Goal: Task Accomplishment & Management: Use online tool/utility

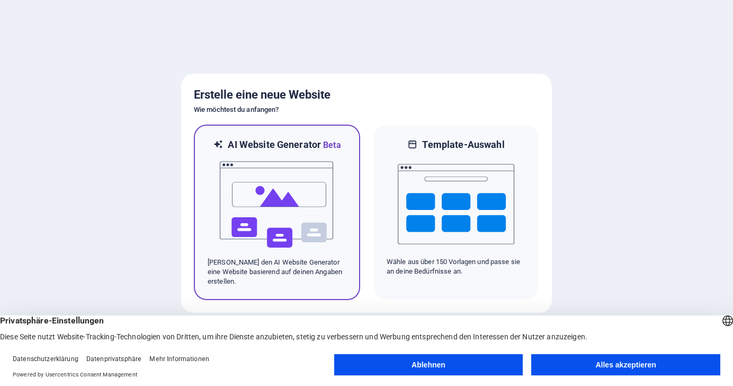
click at [261, 193] on img at bounding box center [277, 204] width 117 height 106
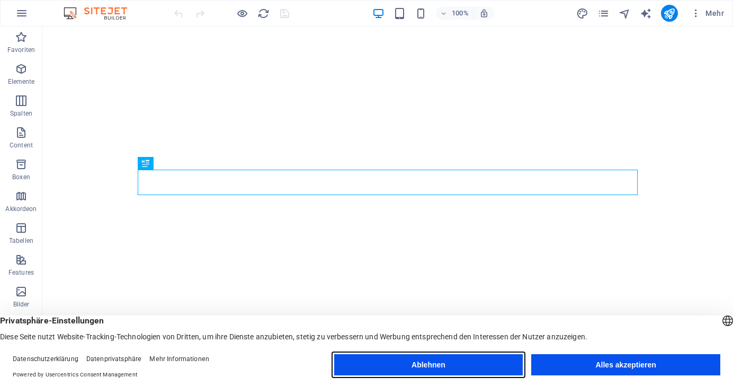
click at [437, 370] on button "Ablehnen" at bounding box center [428, 364] width 189 height 21
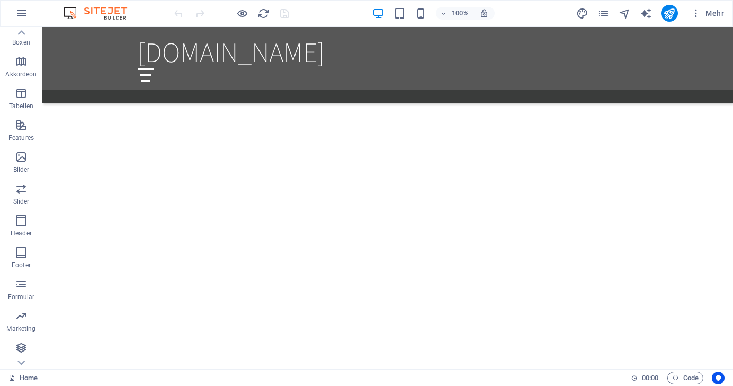
scroll to position [135, 0]
click at [100, 9] on img at bounding box center [100, 13] width 79 height 13
click at [22, 14] on icon "button" at bounding box center [21, 13] width 13 height 13
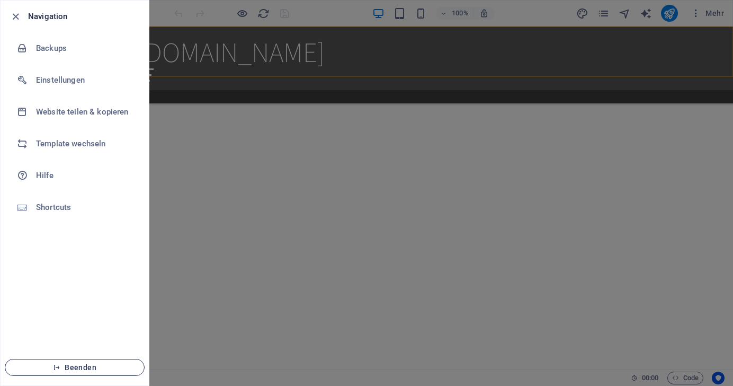
click at [81, 366] on span "Beenden" at bounding box center [75, 367] width 122 height 8
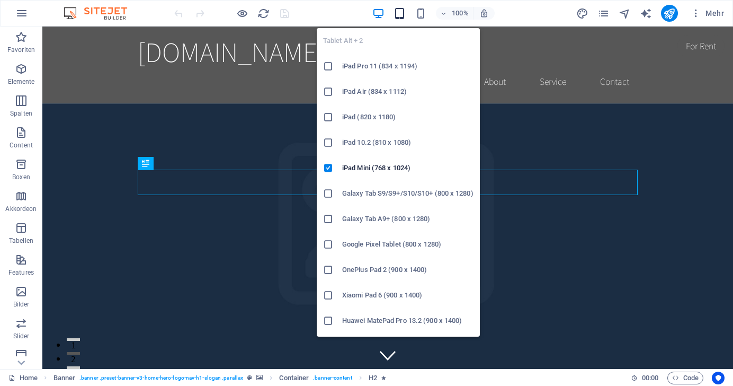
click at [403, 14] on icon "button" at bounding box center [399, 13] width 12 height 12
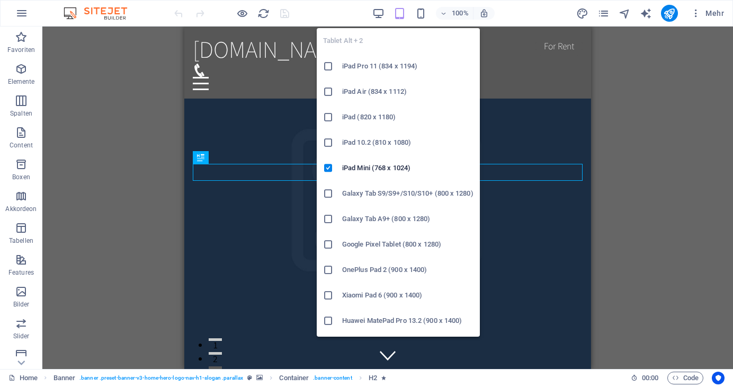
click at [363, 66] on h6 "iPad Pro 11 (834 x 1194)" at bounding box center [407, 66] width 131 height 13
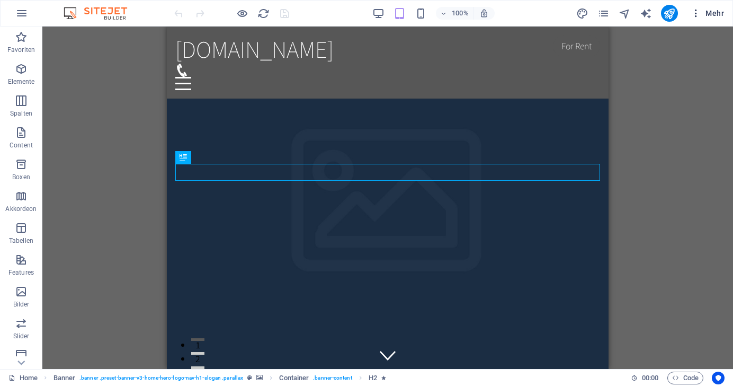
click at [694, 14] on icon "button" at bounding box center [696, 13] width 11 height 11
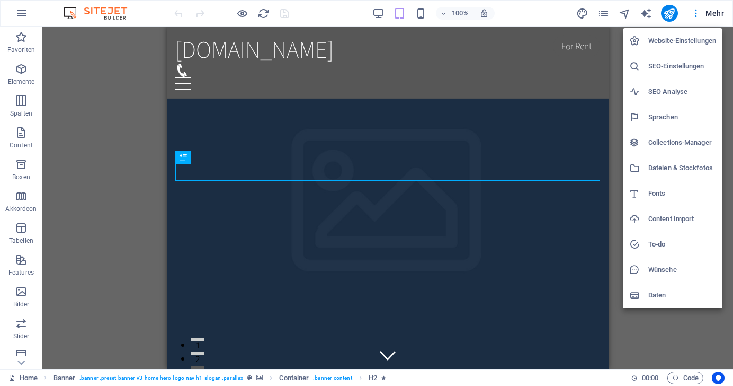
click at [591, 96] on div at bounding box center [366, 193] width 733 height 386
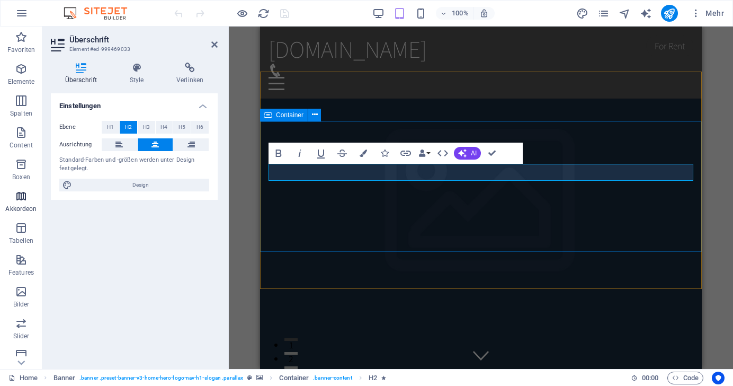
click at [20, 197] on icon "button" at bounding box center [21, 196] width 13 height 13
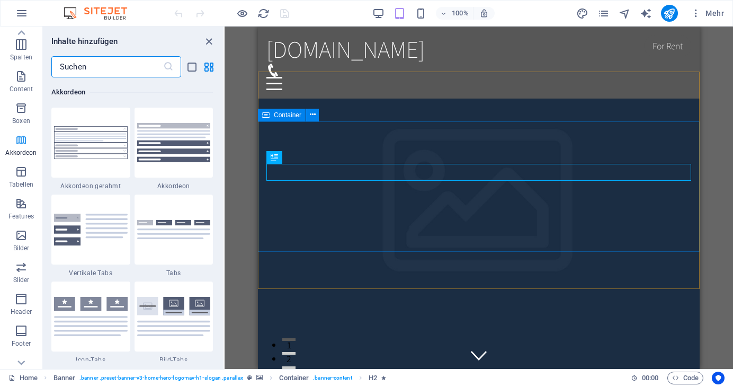
scroll to position [58, 0]
click at [22, 231] on icon "button" at bounding box center [21, 233] width 13 height 13
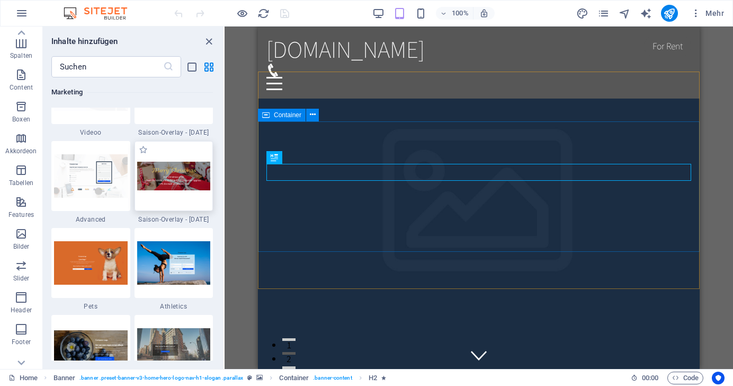
scroll to position [8946, 0]
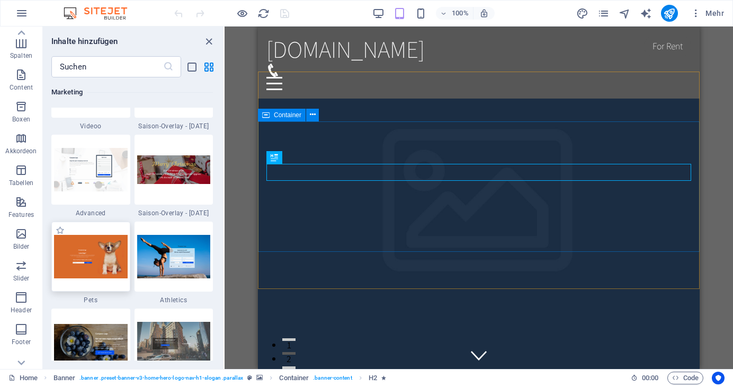
click at [89, 256] on img at bounding box center [91, 256] width 74 height 43
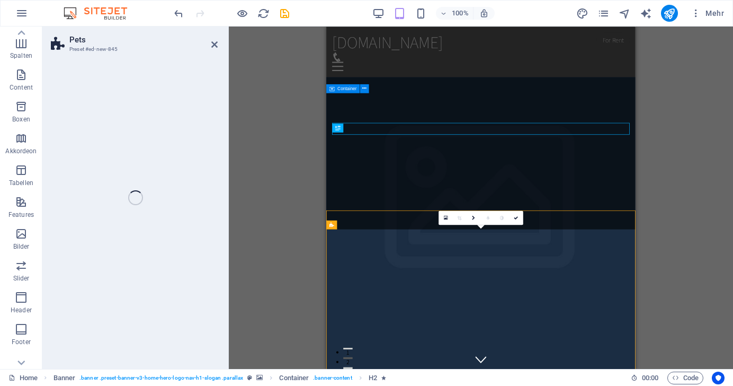
select select "%"
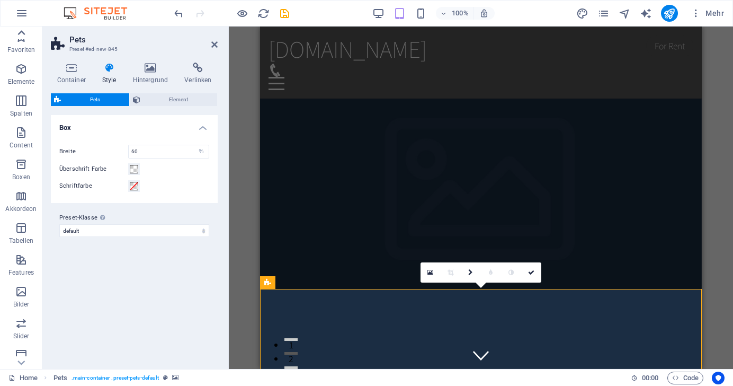
scroll to position [0, 0]
click at [23, 44] on span "Favoriten" at bounding box center [21, 43] width 42 height 25
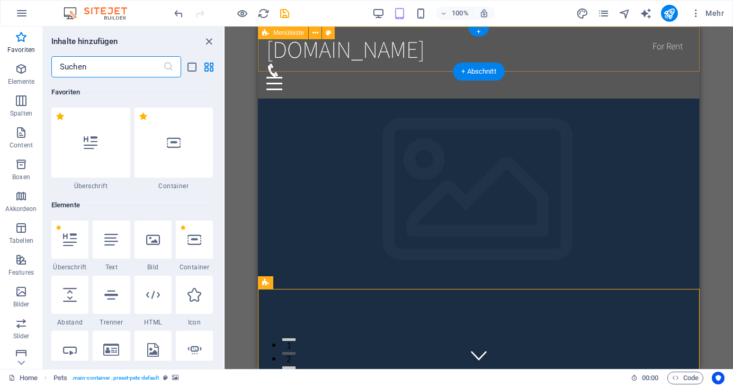
click at [338, 68] on div "golfsierra.at Home About Service Contact" at bounding box center [479, 62] width 442 height 72
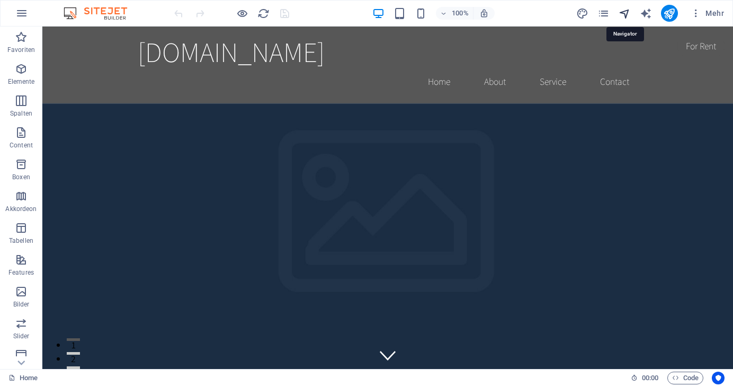
click at [626, 14] on icon "navigator" at bounding box center [625, 13] width 12 height 12
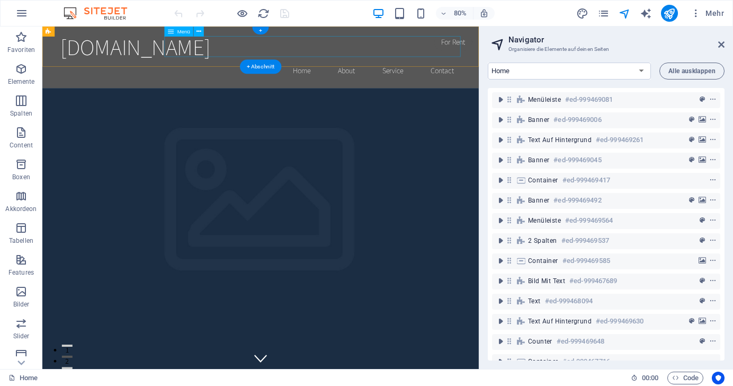
click at [483, 68] on nav "Home About Service Contact" at bounding box center [315, 81] width 500 height 26
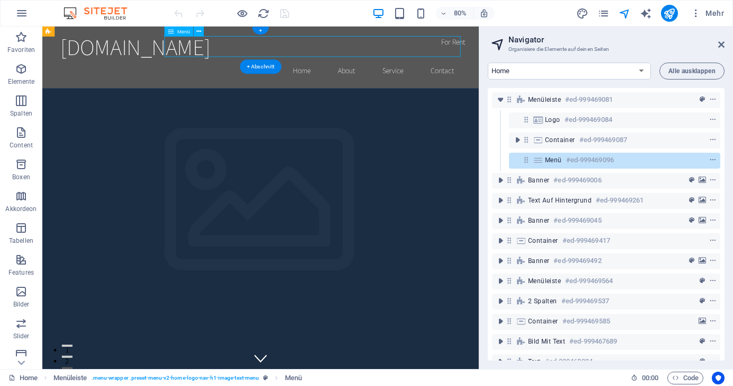
click at [482, 68] on nav "Home About Service Contact" at bounding box center [315, 81] width 500 height 26
select select
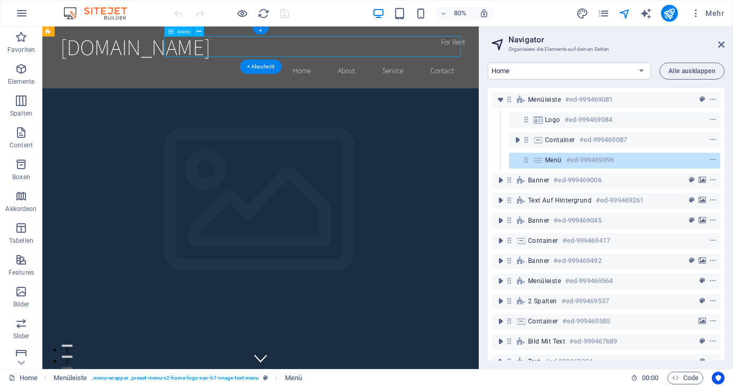
select select
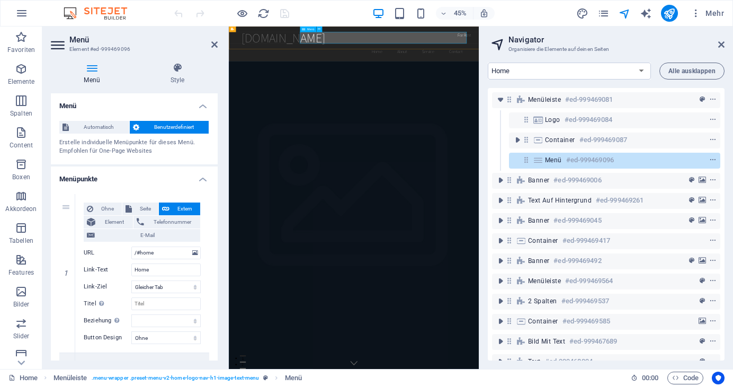
click at [606, 68] on nav "Home About Service Contact" at bounding box center [507, 81] width 500 height 26
click at [710, 162] on icon "context-menu" at bounding box center [712, 159] width 7 height 7
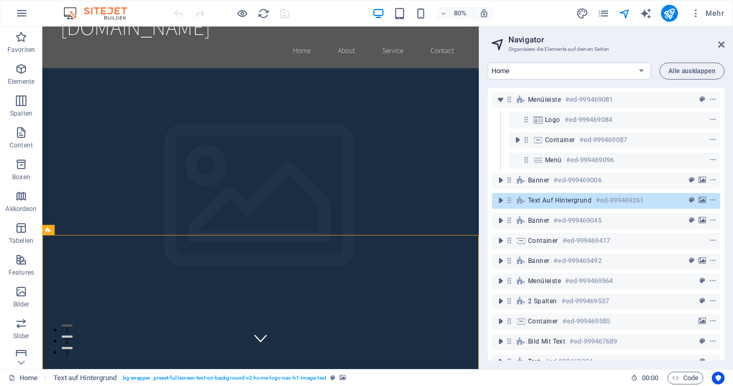
scroll to position [17, 0]
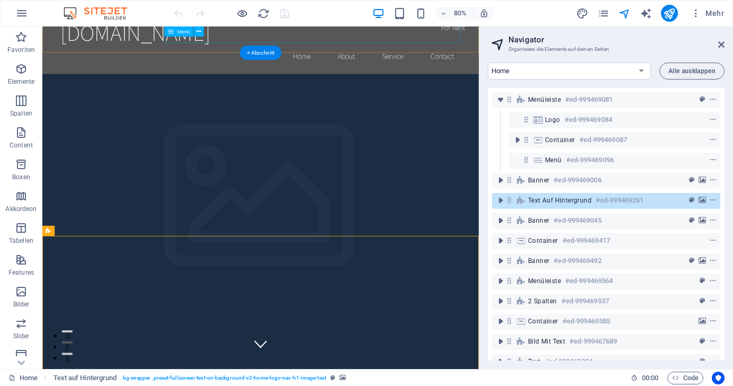
click at [540, 51] on nav "Home About Service Contact" at bounding box center [315, 64] width 500 height 26
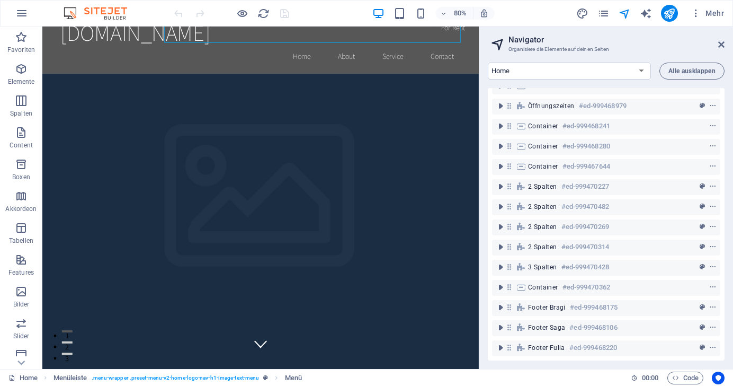
scroll to position [947, 0]
click at [604, 13] on icon "pages" at bounding box center [603, 13] width 12 height 12
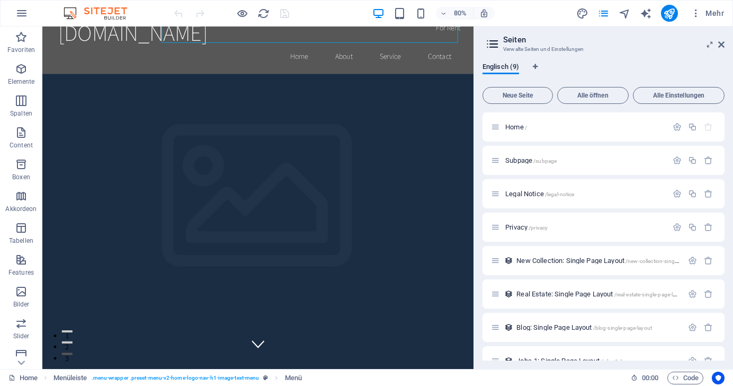
click at [485, 42] on icon at bounding box center [493, 44] width 16 height 15
click at [494, 44] on icon at bounding box center [493, 44] width 16 height 15
click at [705, 160] on icon "button" at bounding box center [708, 160] width 9 height 9
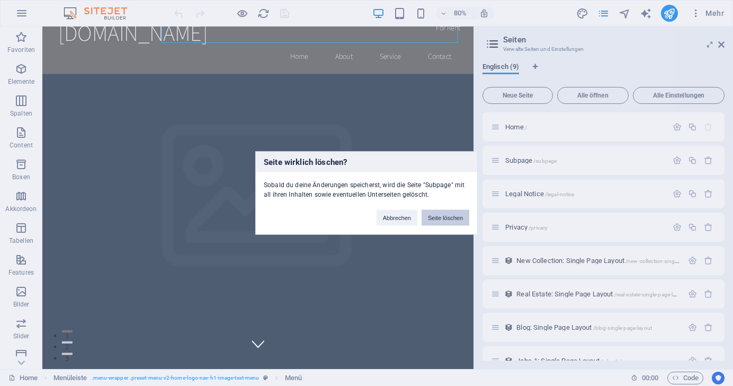
click at [441, 213] on button "Seite löschen" at bounding box center [446, 218] width 48 height 16
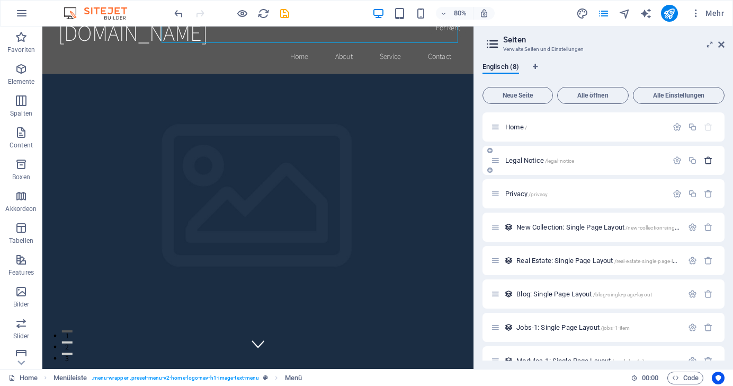
click at [704, 159] on icon "button" at bounding box center [708, 160] width 9 height 9
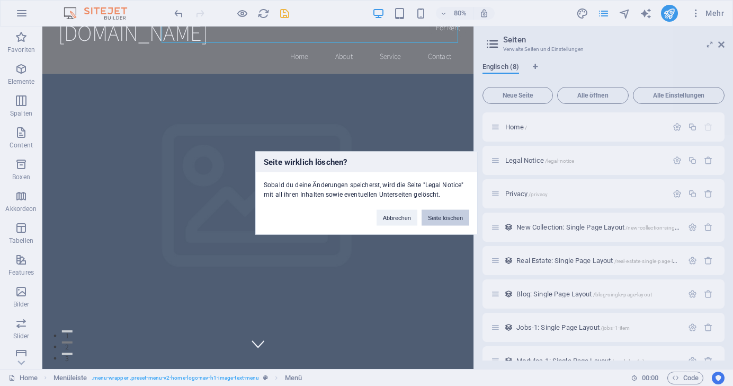
click at [445, 219] on button "Seite löschen" at bounding box center [446, 218] width 48 height 16
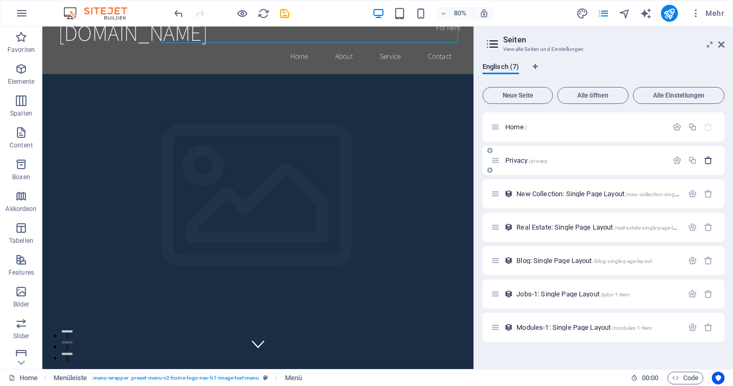
click at [709, 158] on icon "button" at bounding box center [708, 160] width 9 height 9
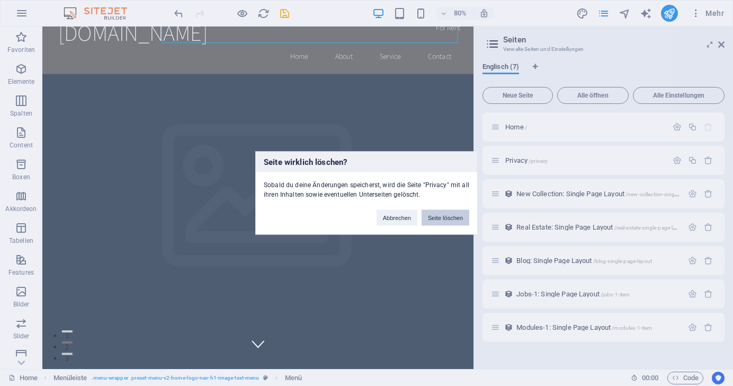
click at [434, 218] on button "Seite löschen" at bounding box center [446, 218] width 48 height 16
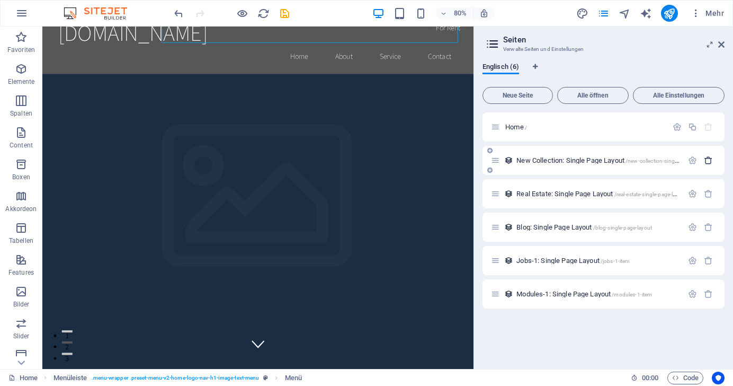
click at [708, 160] on icon "button" at bounding box center [708, 160] width 9 height 9
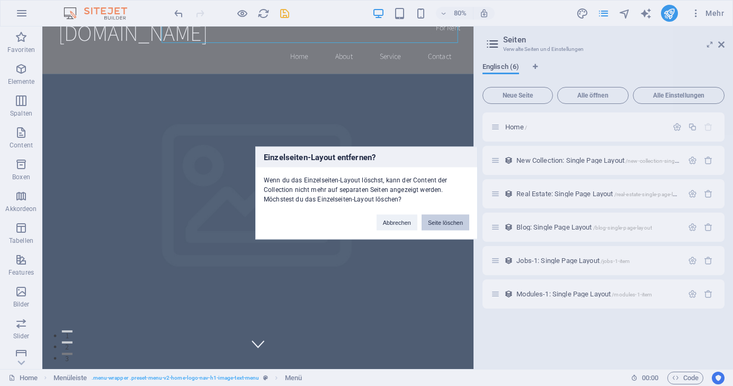
click at [462, 218] on button "Seite löschen" at bounding box center [446, 222] width 48 height 16
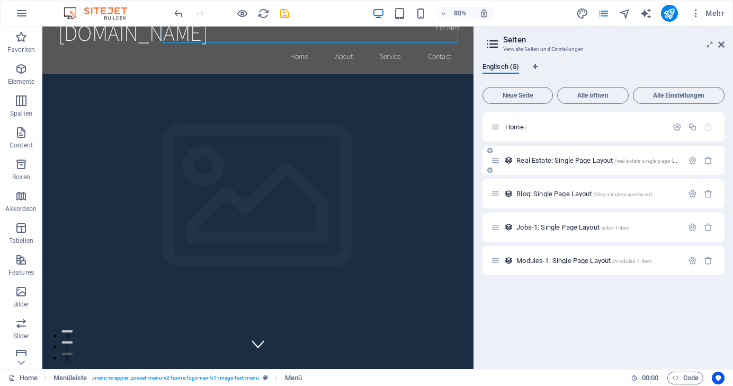
click at [712, 167] on div "Real Estate: Single Page Layout /real-estate-single-page-layout" at bounding box center [603, 160] width 242 height 29
click at [710, 165] on div at bounding box center [700, 161] width 31 height 12
click at [707, 160] on icon "button" at bounding box center [708, 160] width 9 height 9
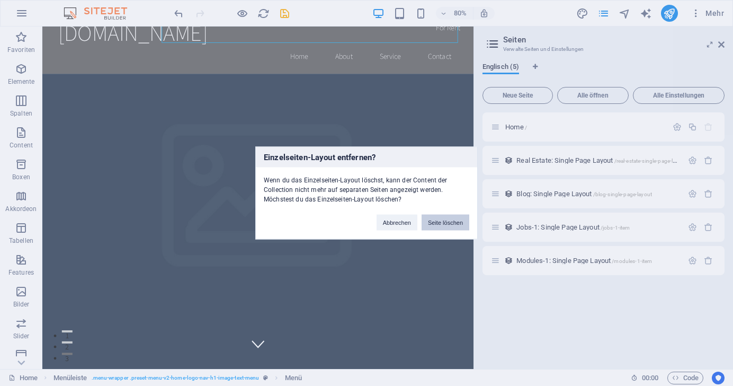
click at [437, 223] on button "Seite löschen" at bounding box center [446, 222] width 48 height 16
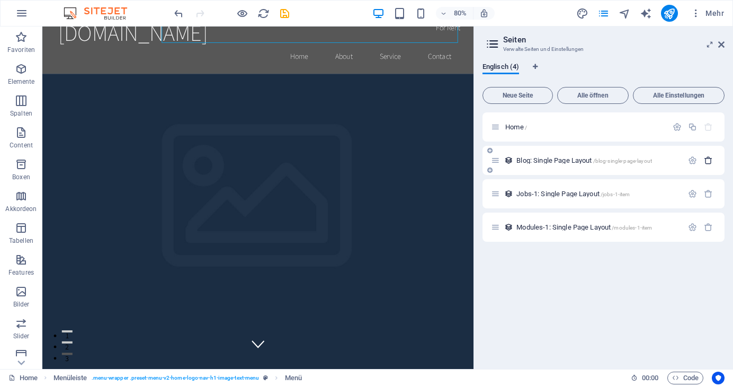
click at [706, 160] on icon "button" at bounding box center [708, 160] width 9 height 9
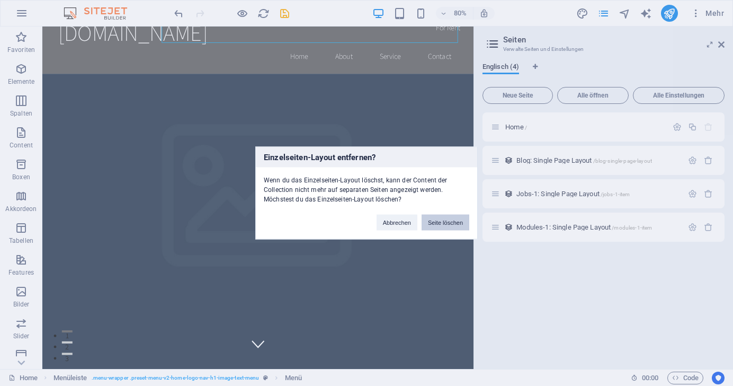
click at [437, 220] on button "Seite löschen" at bounding box center [446, 222] width 48 height 16
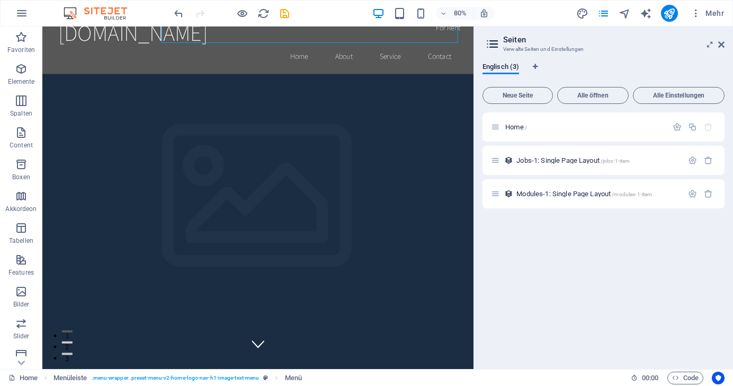
click at [535, 269] on figure at bounding box center [311, 300] width 539 height 428
select select "vh"
select select "header"
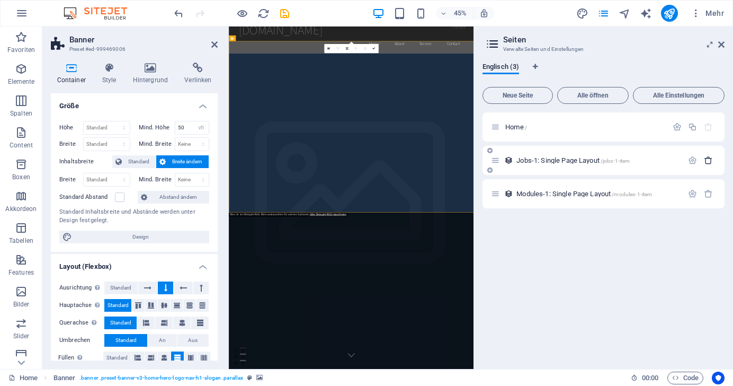
click at [706, 162] on icon "button" at bounding box center [708, 160] width 9 height 9
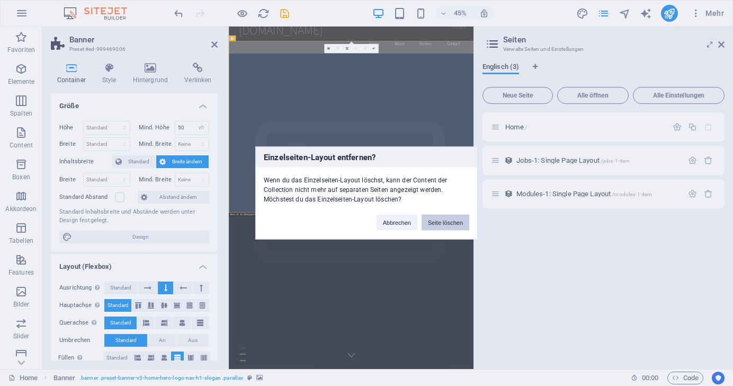
click at [436, 220] on button "Seite löschen" at bounding box center [446, 222] width 48 height 16
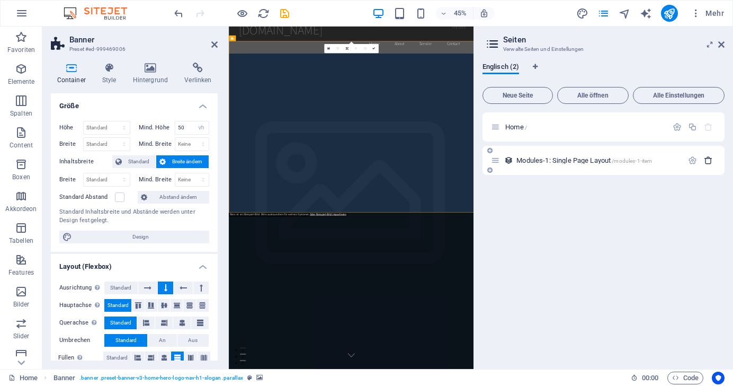
click at [713, 160] on button "button" at bounding box center [708, 160] width 15 height 9
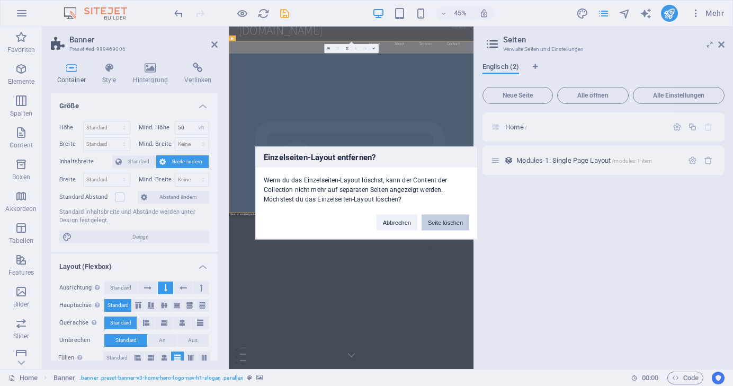
click at [443, 221] on button "Seite löschen" at bounding box center [446, 222] width 48 height 16
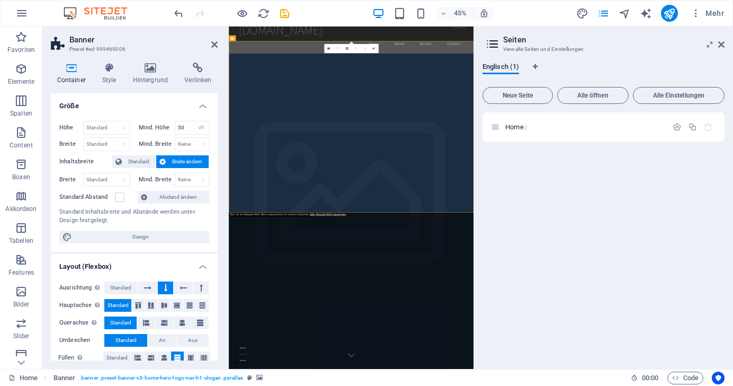
click at [583, 228] on div "Home /" at bounding box center [603, 236] width 242 height 248
click at [100, 15] on img at bounding box center [100, 13] width 79 height 13
click at [178, 12] on icon "undo" at bounding box center [179, 13] width 12 height 12
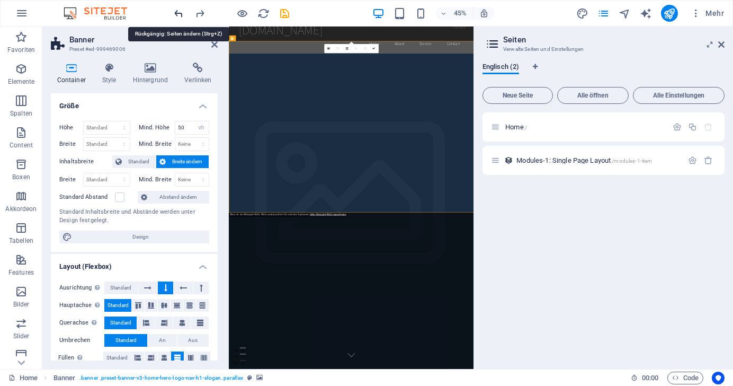
click at [177, 13] on icon "undo" at bounding box center [179, 13] width 12 height 12
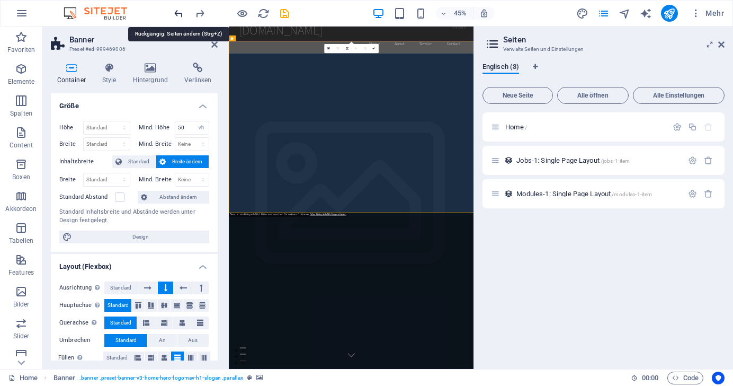
click at [177, 13] on icon "undo" at bounding box center [179, 13] width 12 height 12
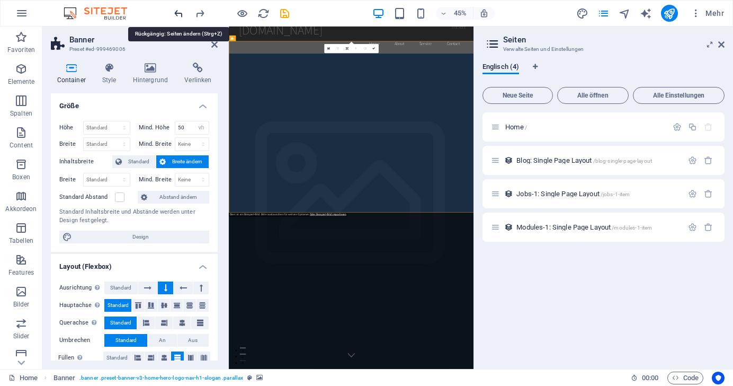
click at [177, 13] on icon "undo" at bounding box center [179, 13] width 12 height 12
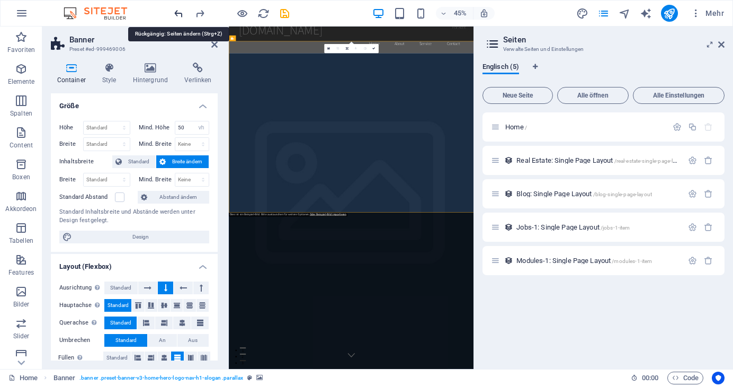
click at [177, 13] on icon "undo" at bounding box center [179, 13] width 12 height 12
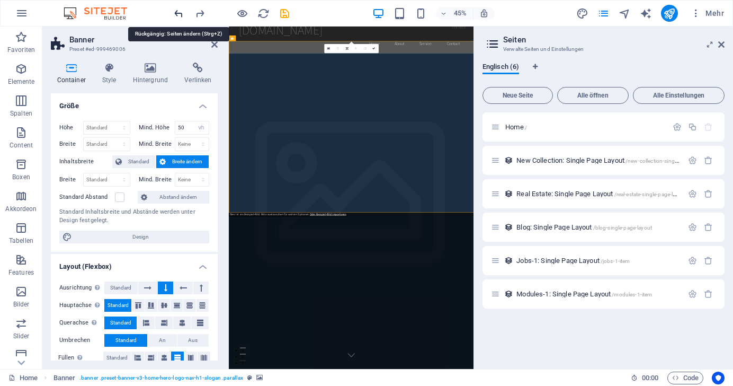
click at [177, 13] on icon "undo" at bounding box center [179, 13] width 12 height 12
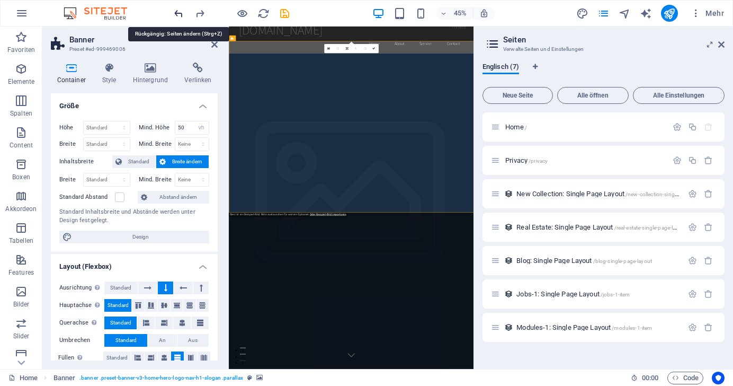
click at [177, 13] on icon "undo" at bounding box center [179, 13] width 12 height 12
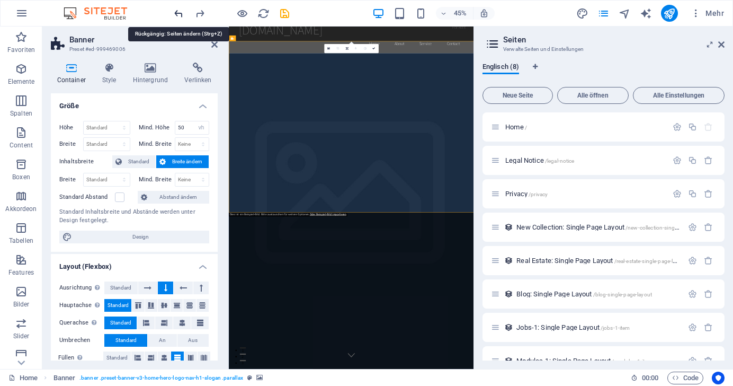
click at [177, 13] on icon "undo" at bounding box center [179, 13] width 12 height 12
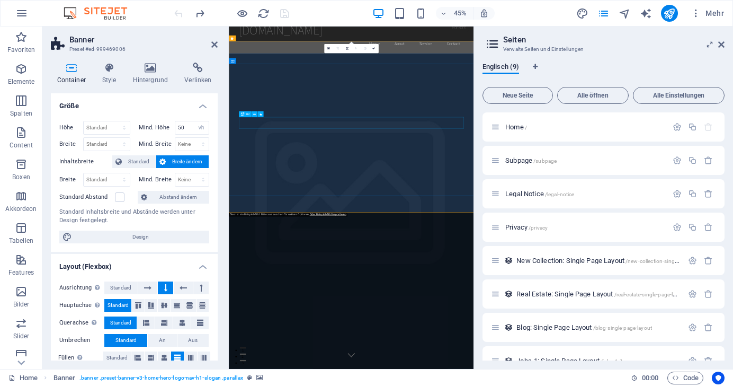
click at [670, 21] on button "publish" at bounding box center [669, 13] width 17 height 17
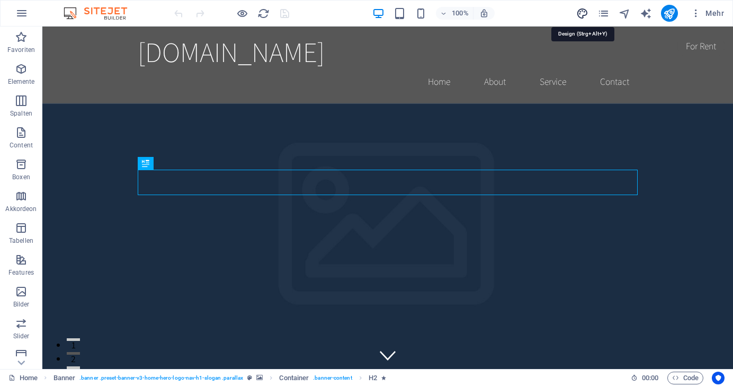
click at [582, 13] on icon "design" at bounding box center [582, 13] width 12 height 12
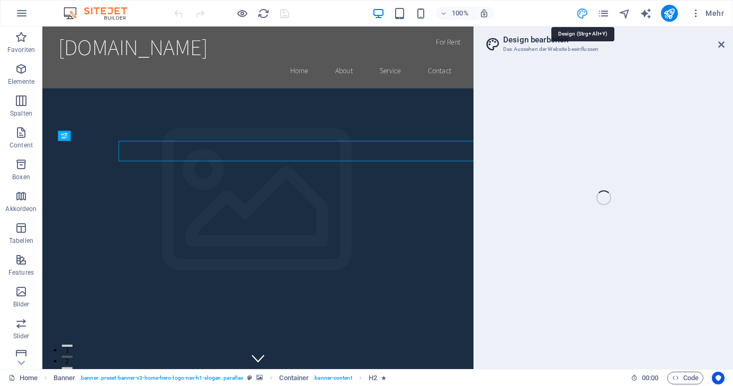
select select "rem"
select select "200"
select select "px"
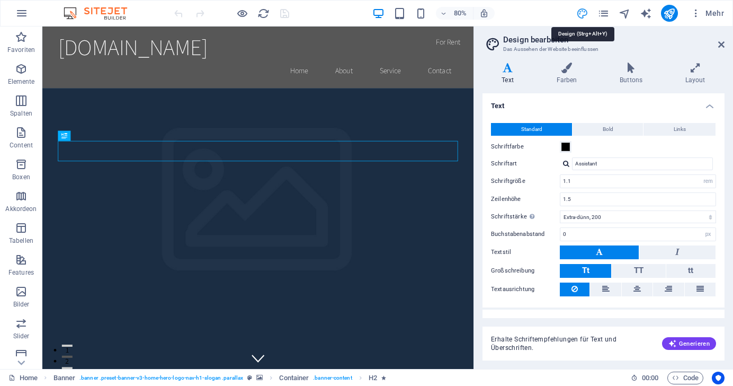
click at [582, 13] on icon "design" at bounding box center [582, 13] width 12 height 12
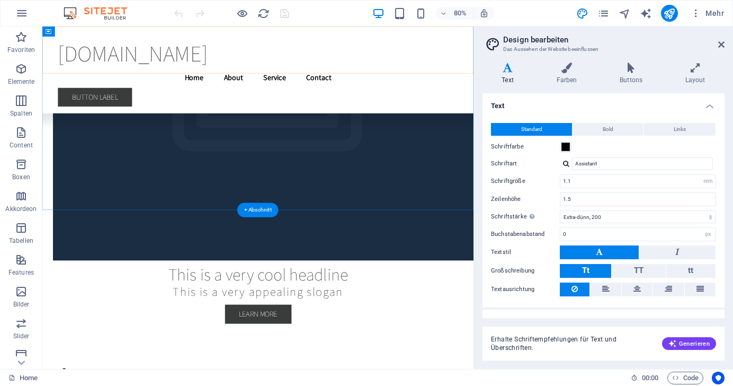
scroll to position [2310, 0]
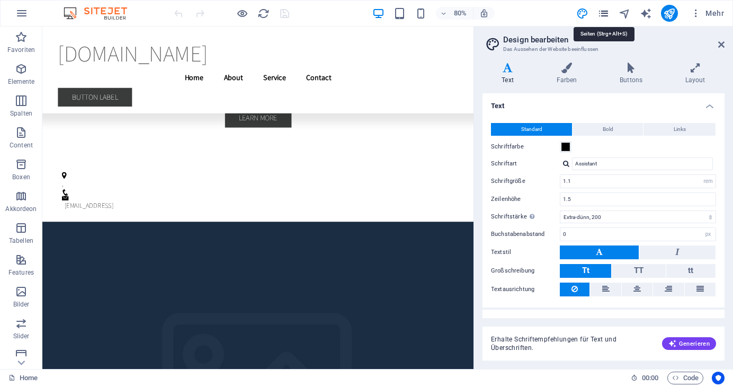
click at [607, 16] on icon "pages" at bounding box center [603, 13] width 12 height 12
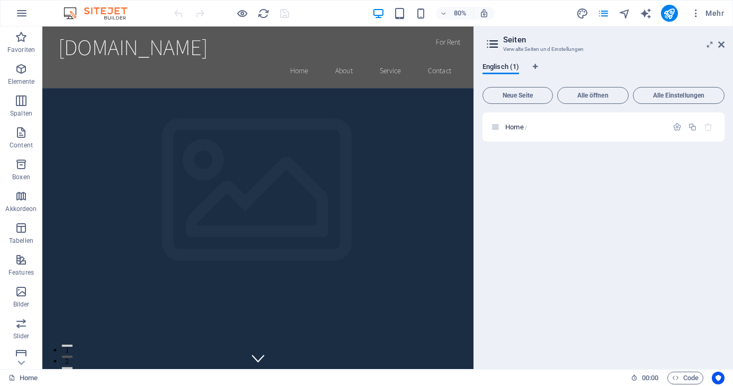
scroll to position [0, 0]
click at [587, 96] on span "Alle öffnen" at bounding box center [593, 95] width 62 height 6
click at [670, 126] on button "button" at bounding box center [676, 126] width 15 height 9
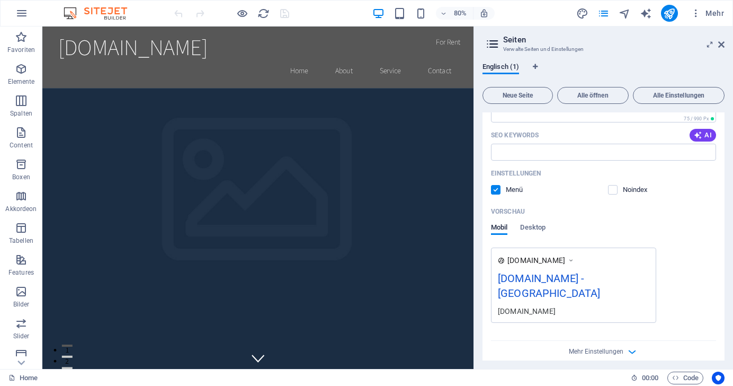
scroll to position [180, 0]
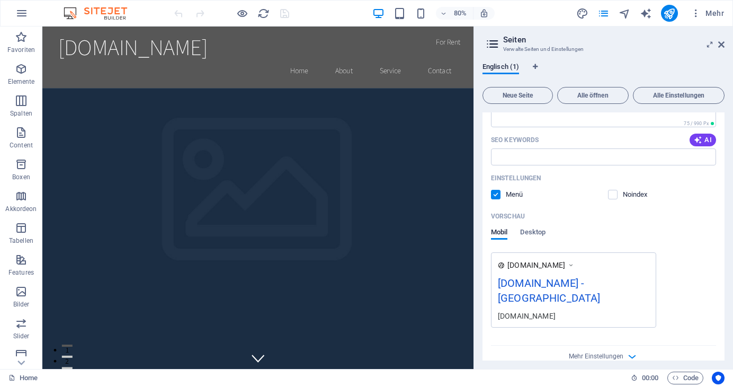
click at [574, 285] on div "[DOMAIN_NAME] - [GEOGRAPHIC_DATA]" at bounding box center [573, 292] width 151 height 35
click at [21, 70] on icon "button" at bounding box center [21, 68] width 13 height 13
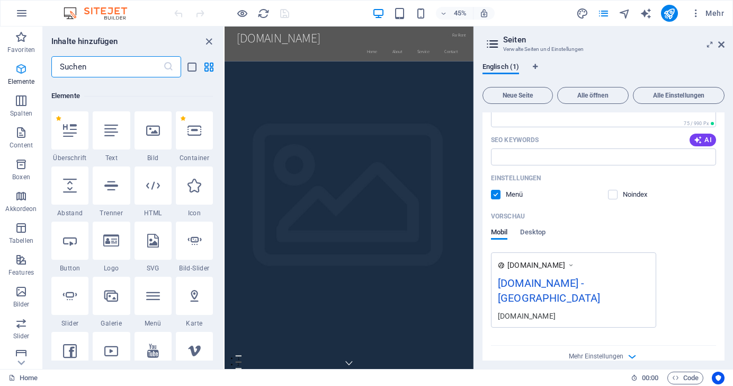
scroll to position [113, 0]
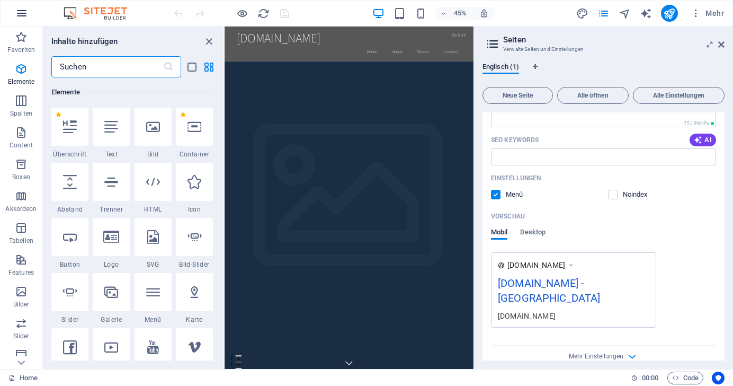
click at [22, 12] on icon "button" at bounding box center [21, 13] width 13 height 13
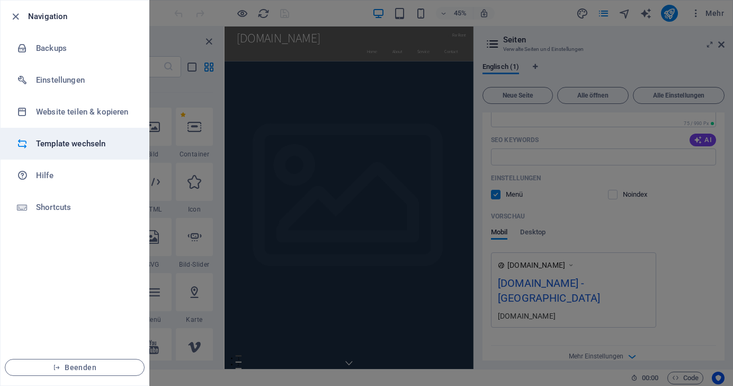
click at [74, 139] on h6 "Template wechseln" at bounding box center [85, 143] width 98 height 13
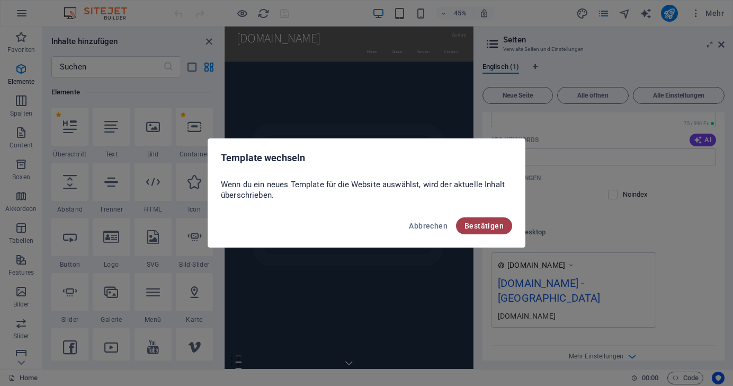
click at [478, 225] on span "Bestätigen" at bounding box center [483, 225] width 39 height 8
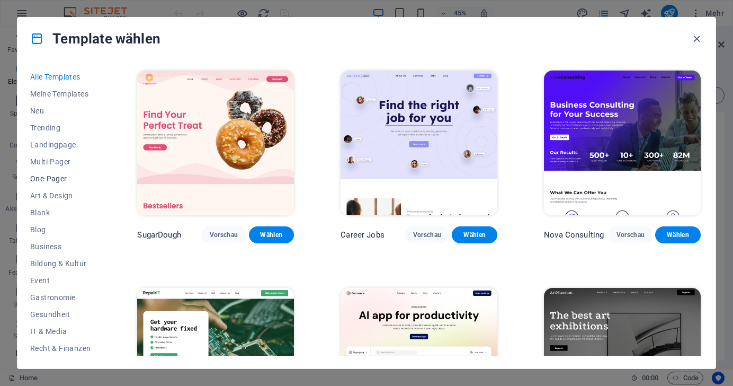
click at [45, 177] on span "One-Pager" at bounding box center [60, 178] width 60 height 8
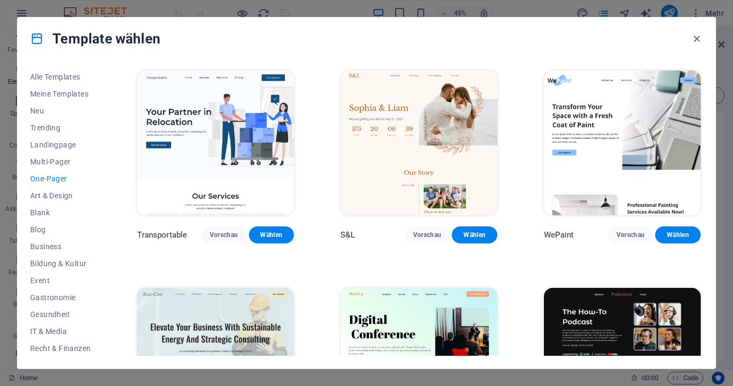
scroll to position [0, 0]
click at [270, 231] on span "Wählen" at bounding box center [271, 234] width 29 height 8
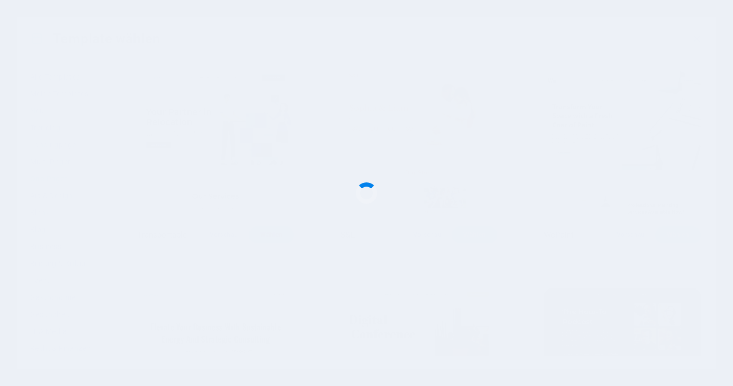
click at [270, 231] on div at bounding box center [366, 193] width 733 height 386
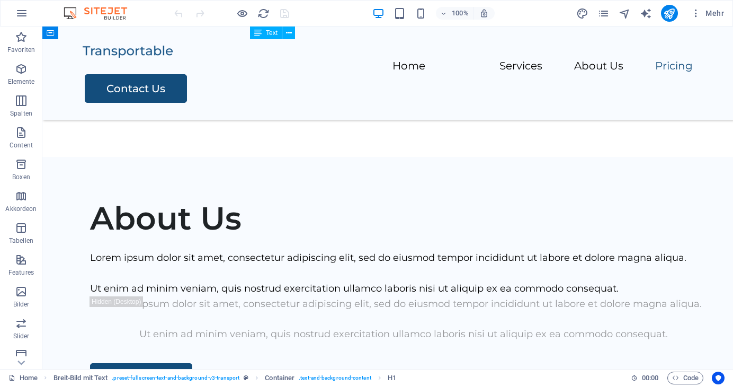
scroll to position [1396, 0]
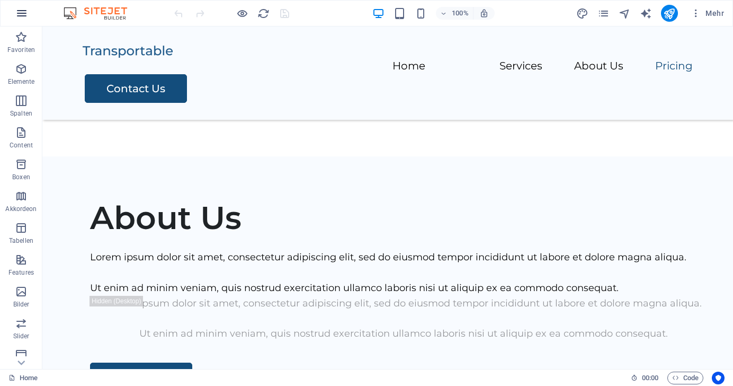
click at [22, 13] on icon "button" at bounding box center [21, 13] width 13 height 13
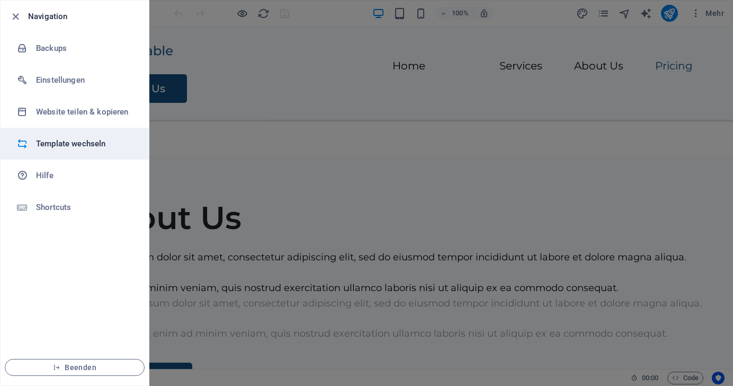
click at [45, 145] on h6 "Template wechseln" at bounding box center [85, 143] width 98 height 13
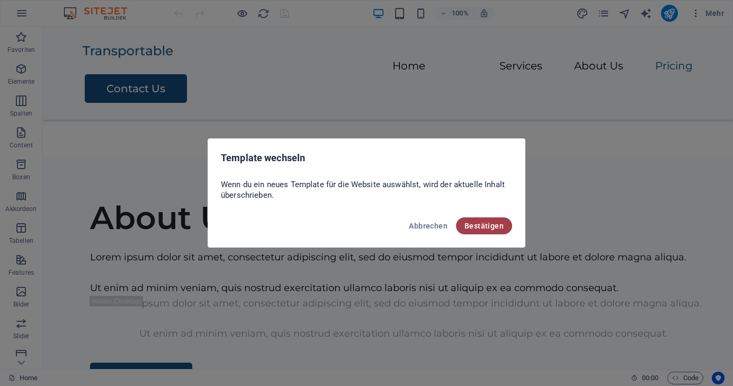
click at [491, 230] on button "Bestätigen" at bounding box center [484, 225] width 56 height 17
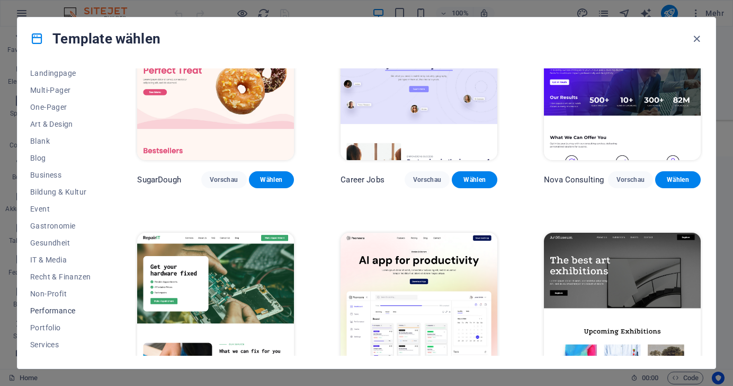
scroll to position [68, 0]
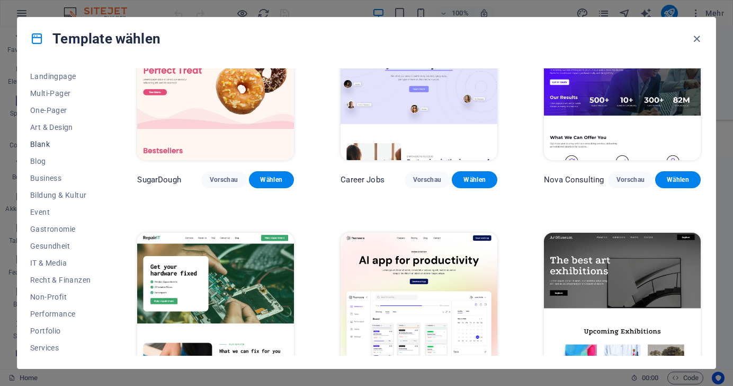
click at [37, 144] on span "Blank" at bounding box center [60, 144] width 60 height 8
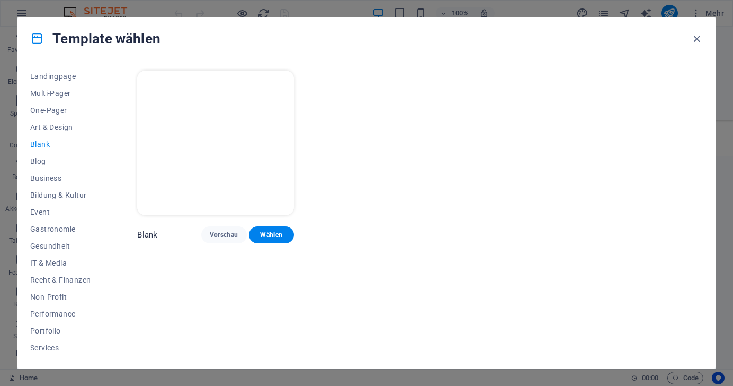
scroll to position [0, 0]
click at [272, 234] on span "Wählen" at bounding box center [271, 234] width 29 height 8
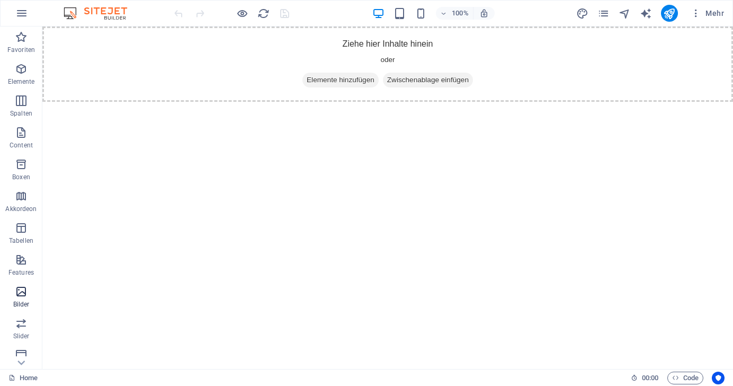
click at [20, 294] on icon "button" at bounding box center [21, 291] width 13 height 13
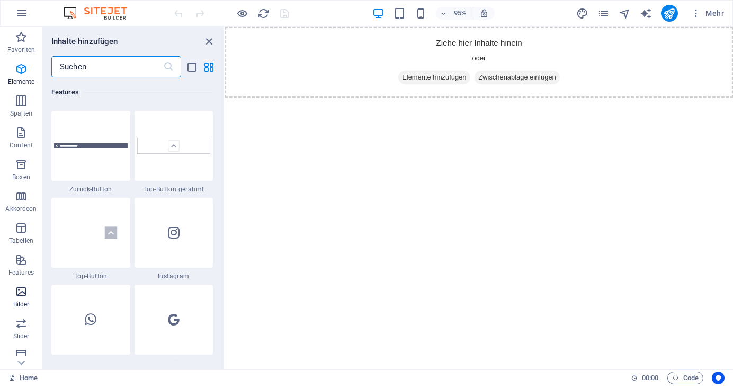
scroll to position [5370, 0]
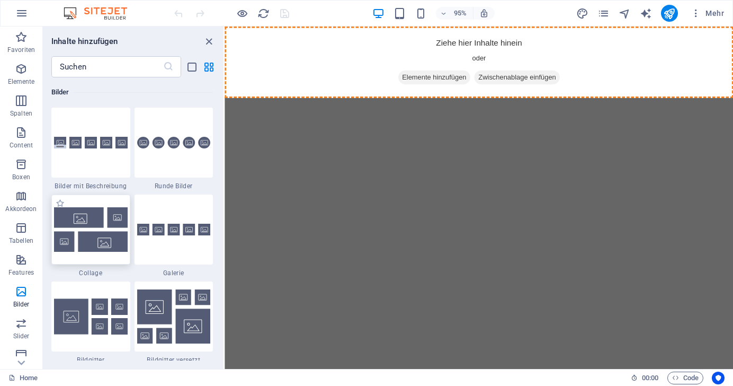
select select "rem"
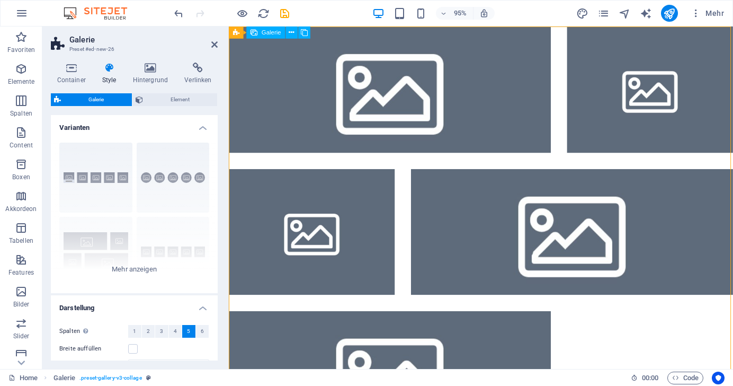
click at [375, 100] on li at bounding box center [398, 92] width 339 height 133
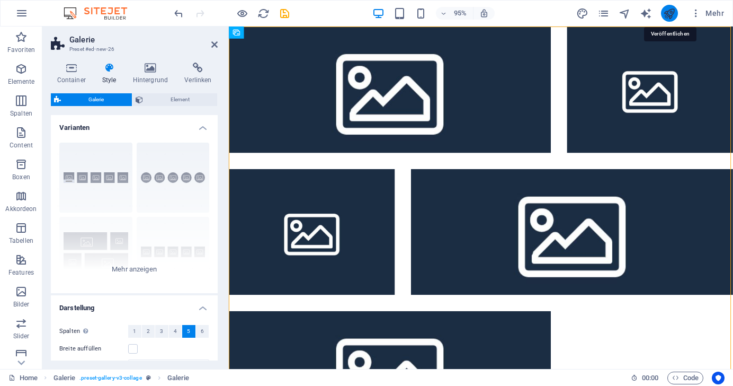
click at [674, 16] on icon "publish" at bounding box center [669, 13] width 12 height 12
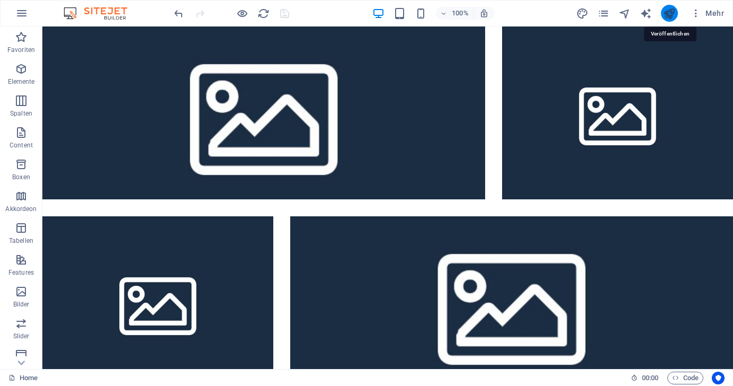
click at [670, 10] on icon "publish" at bounding box center [669, 13] width 12 height 12
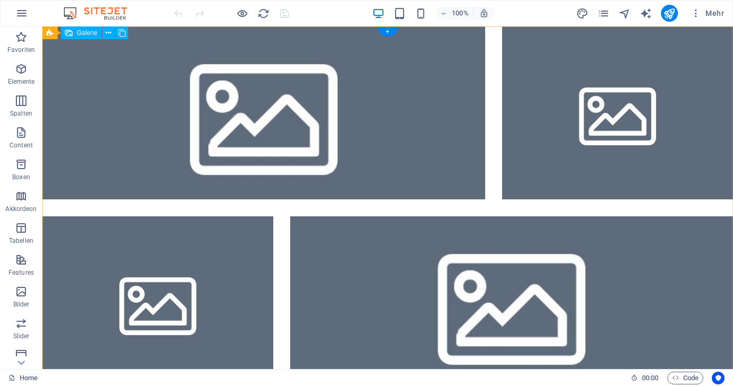
click at [160, 124] on li at bounding box center [263, 112] width 443 height 173
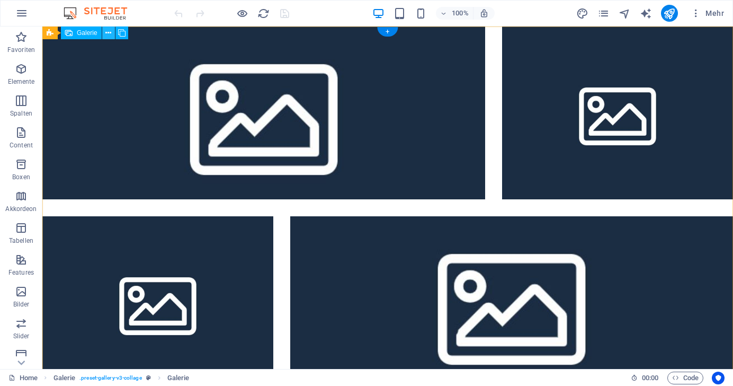
click at [109, 34] on icon at bounding box center [108, 33] width 6 height 11
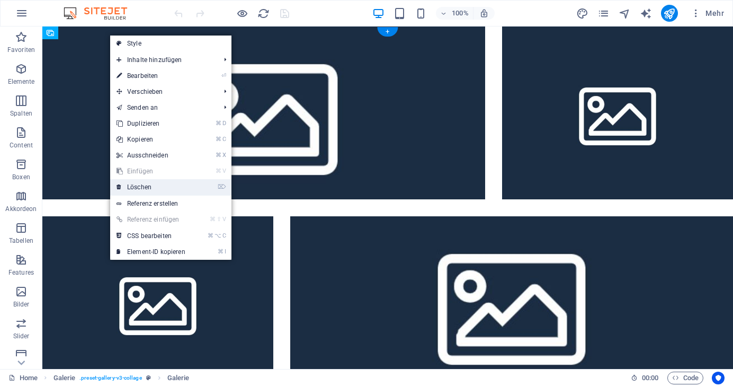
click at [131, 185] on link "⌦ Löschen" at bounding box center [151, 187] width 82 height 16
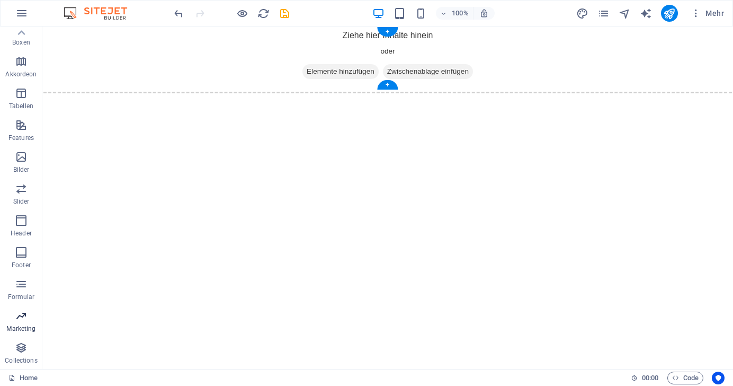
scroll to position [135, 0]
click at [24, 218] on icon "button" at bounding box center [21, 220] width 13 height 13
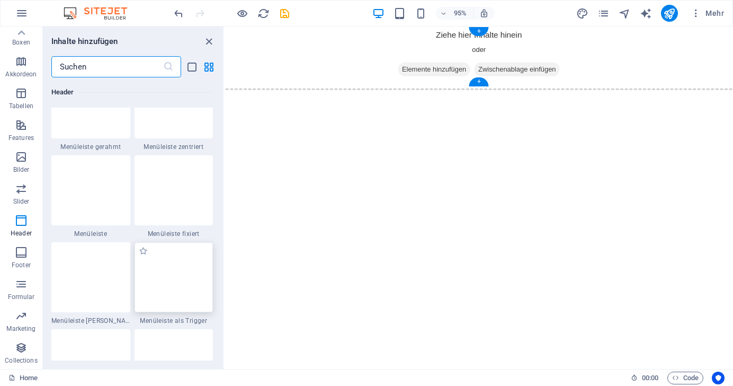
scroll to position [6425, 0]
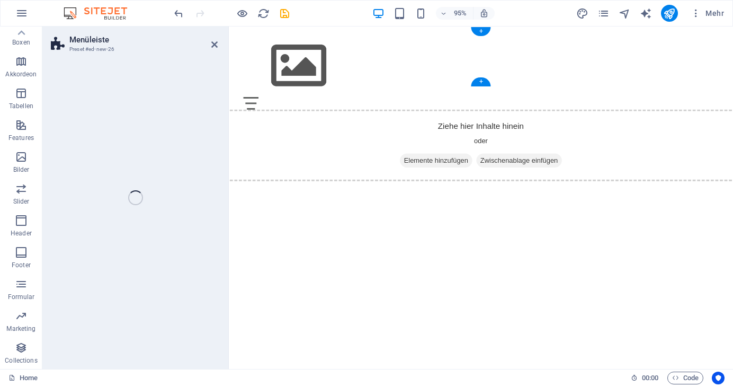
select select "rem"
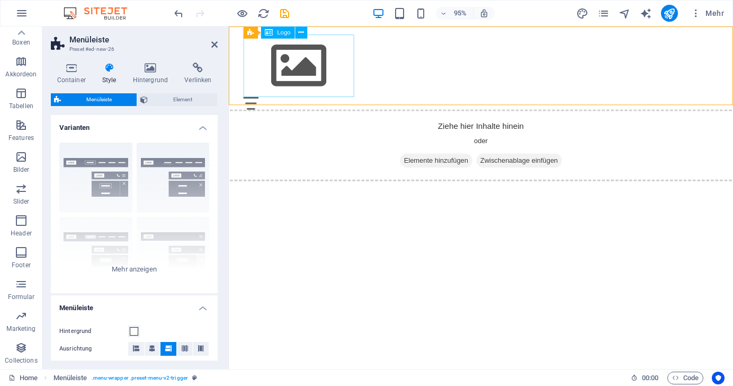
click at [281, 34] on span "Logo" at bounding box center [283, 33] width 13 height 6
click at [295, 58] on div at bounding box center [494, 68] width 500 height 66
select select "px"
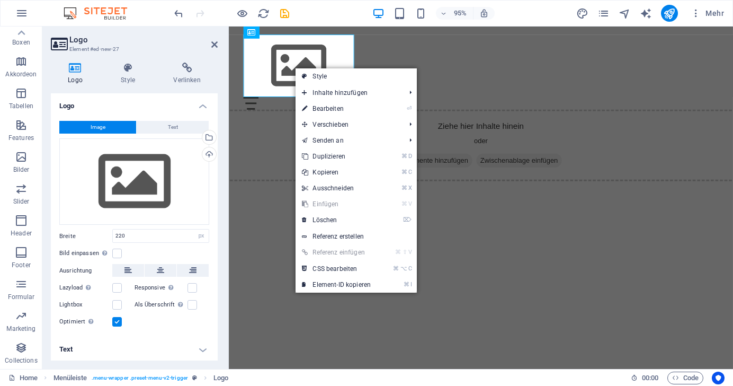
click at [273, 58] on div at bounding box center [494, 68] width 500 height 66
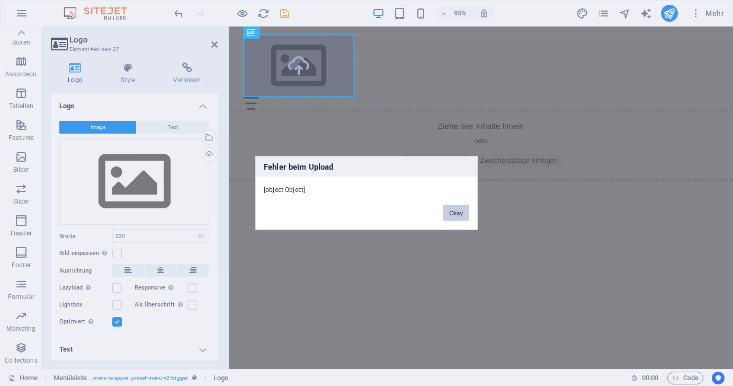
click at [453, 213] on button "Okay" at bounding box center [456, 213] width 26 height 16
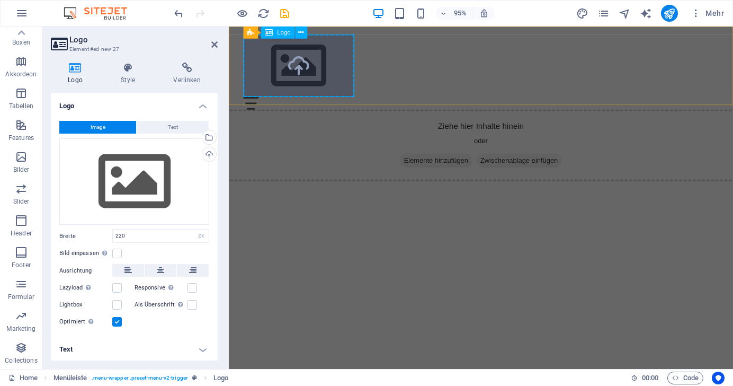
click at [300, 75] on div at bounding box center [494, 68] width 500 height 66
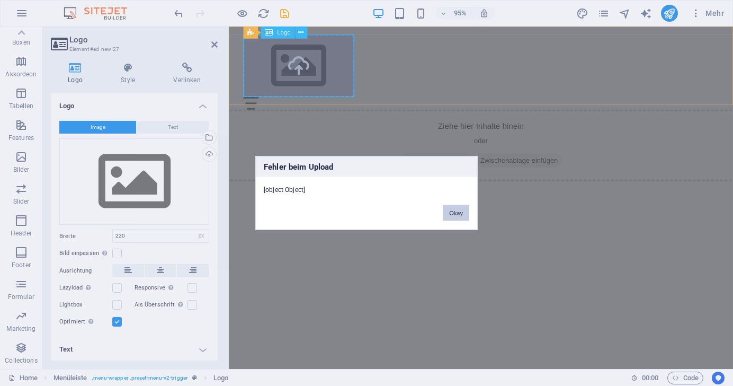
click at [455, 211] on button "Okay" at bounding box center [456, 213] width 26 height 16
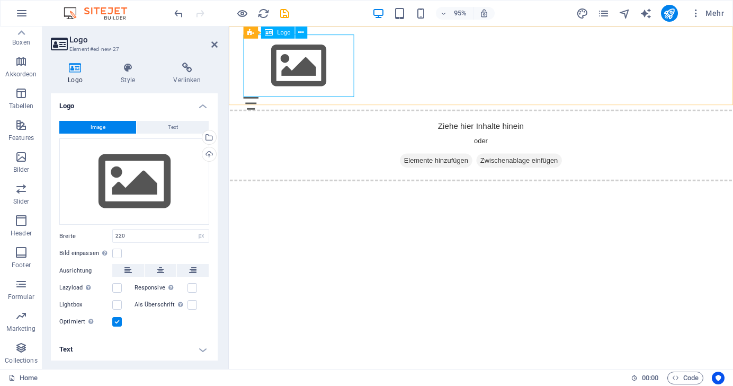
click at [293, 67] on div at bounding box center [494, 68] width 500 height 66
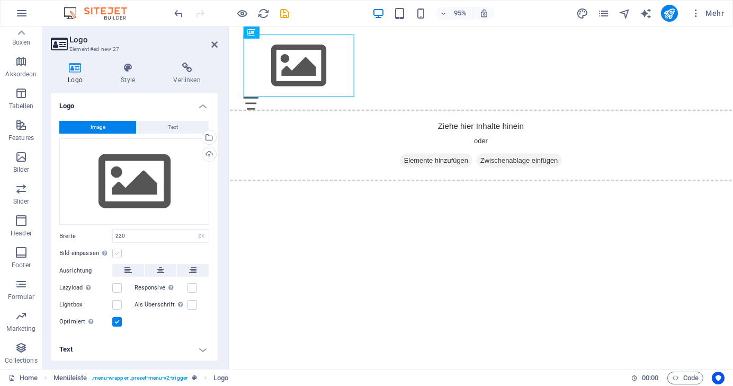
click at [120, 253] on label at bounding box center [117, 253] width 10 height 10
click at [0, 0] on input "Bild einpassen Bild automatisch anhand einer fixen Breite und Höhe einpassen" at bounding box center [0, 0] width 0 height 0
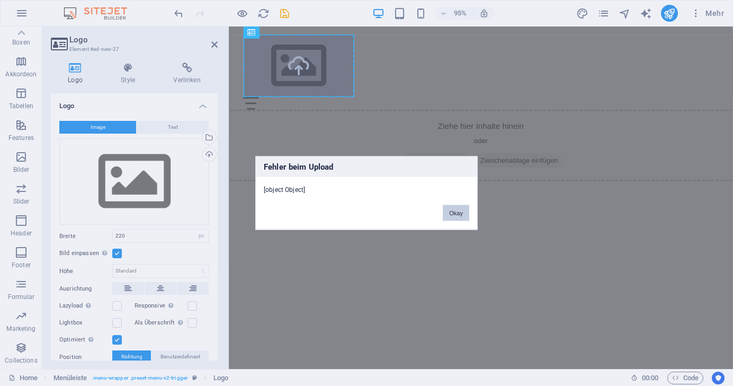
click at [455, 212] on button "Okay" at bounding box center [456, 213] width 26 height 16
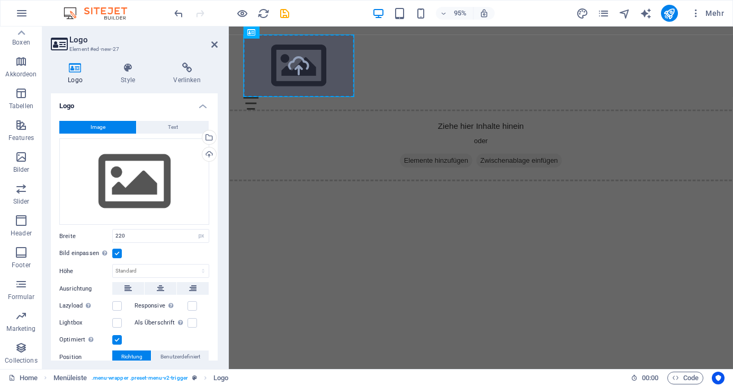
scroll to position [0, 0]
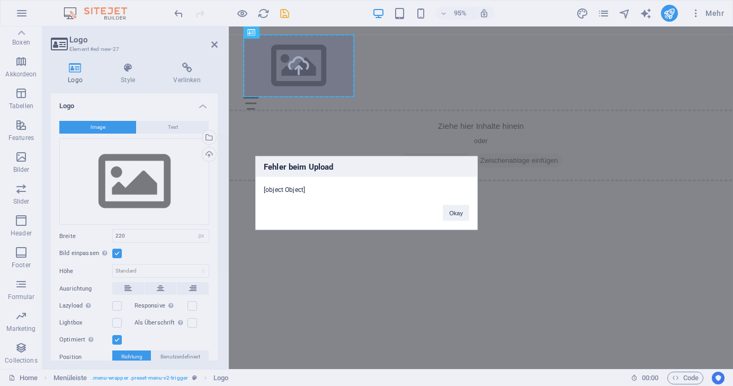
click at [459, 211] on button "Okay" at bounding box center [456, 213] width 26 height 16
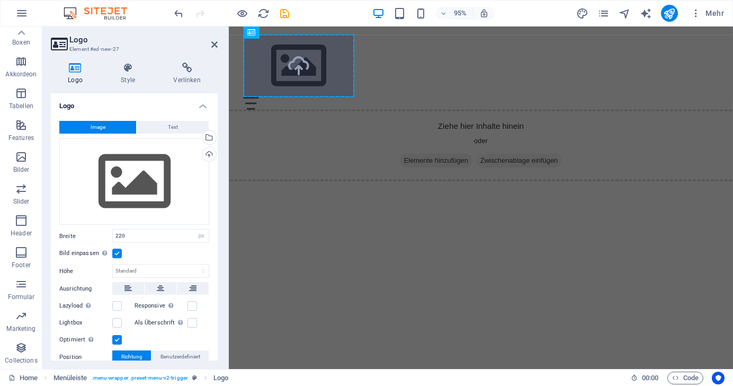
click at [308, 181] on html "Skip to main content Menu Home About Service Contact Ziehe hier Inhalte hinein …" at bounding box center [494, 103] width 531 height 154
click at [248, 33] on span "Menüleiste" at bounding box center [258, 33] width 29 height 6
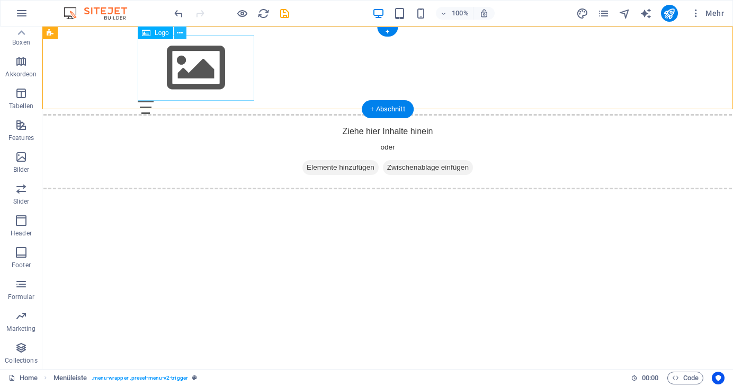
click at [178, 34] on icon at bounding box center [180, 33] width 6 height 11
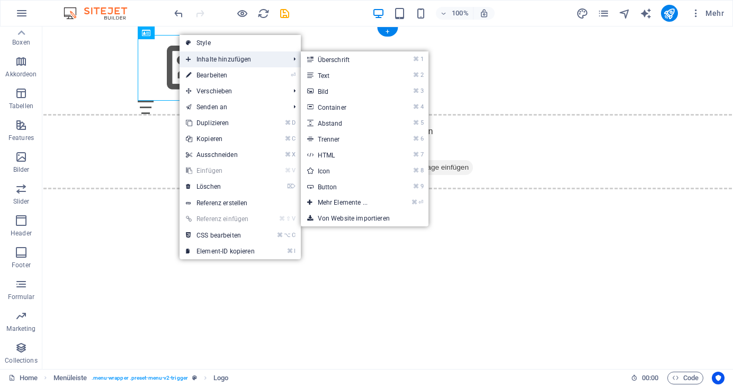
click at [208, 60] on span "Inhalte hinzufügen" at bounding box center [232, 59] width 105 height 16
click at [317, 90] on link "⌘ 3 Bild" at bounding box center [345, 91] width 88 height 16
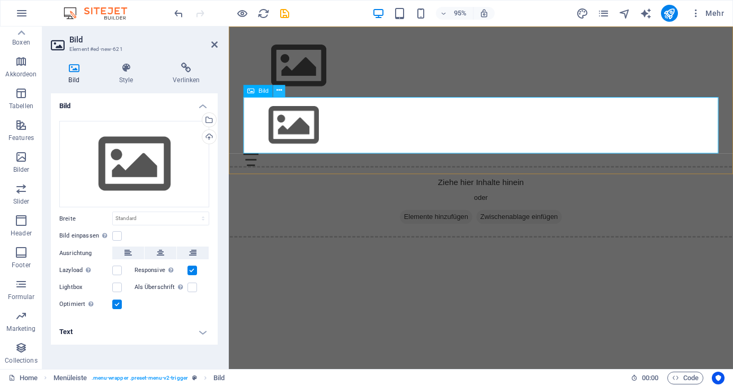
click at [277, 93] on icon at bounding box center [278, 90] width 5 height 11
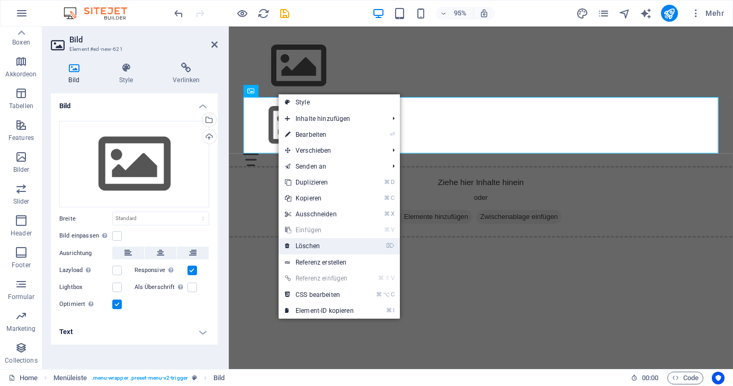
click at [301, 246] on link "⌦ Löschen" at bounding box center [320, 246] width 82 height 16
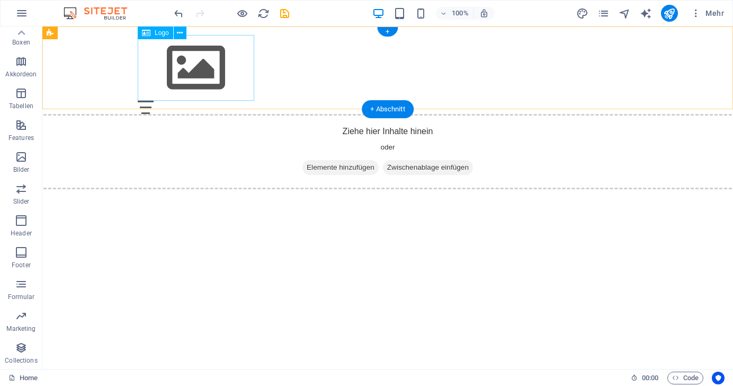
click at [206, 73] on div at bounding box center [388, 68] width 500 height 66
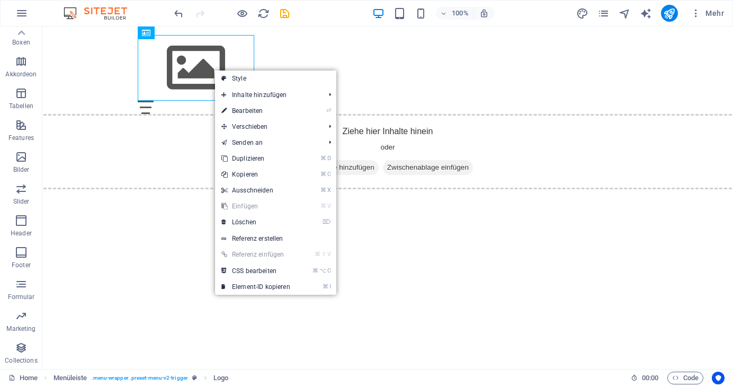
click at [140, 181] on html "Skip to main content Menu Home About Service Contact Ziehe hier Inhalte hinein …" at bounding box center [387, 103] width 691 height 154
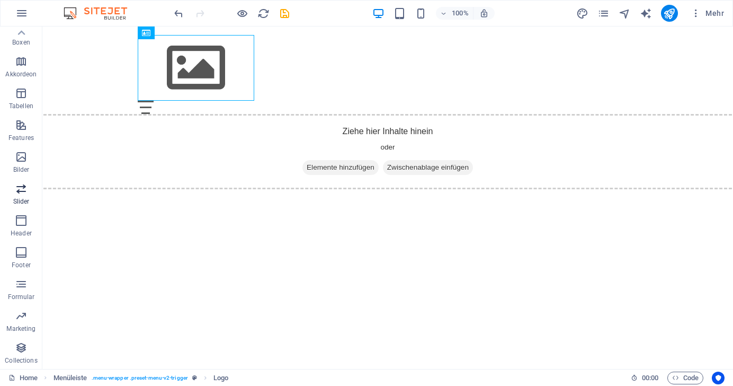
click at [19, 198] on p "Slider" at bounding box center [21, 201] width 16 height 8
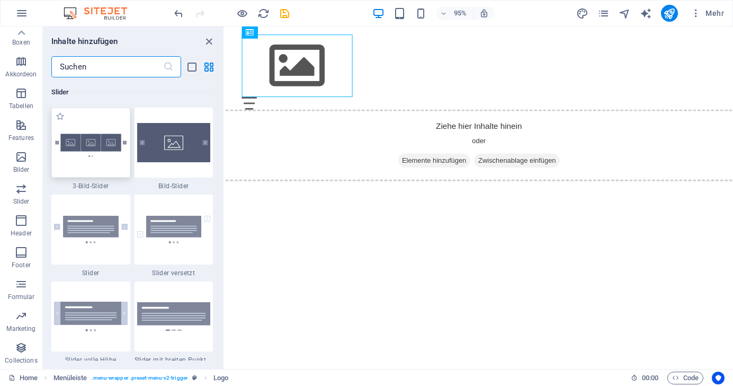
scroll to position [6004, 0]
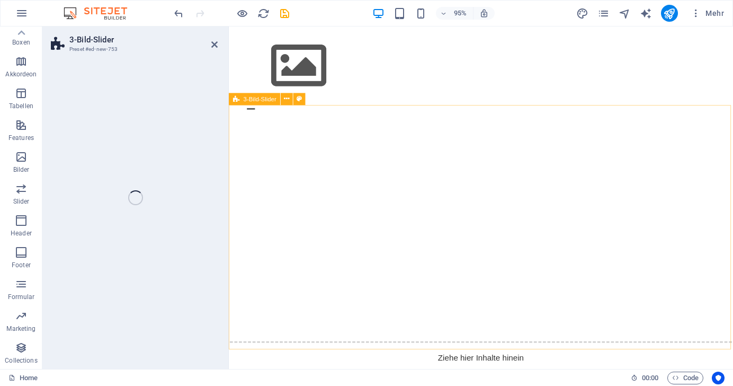
select select "rem"
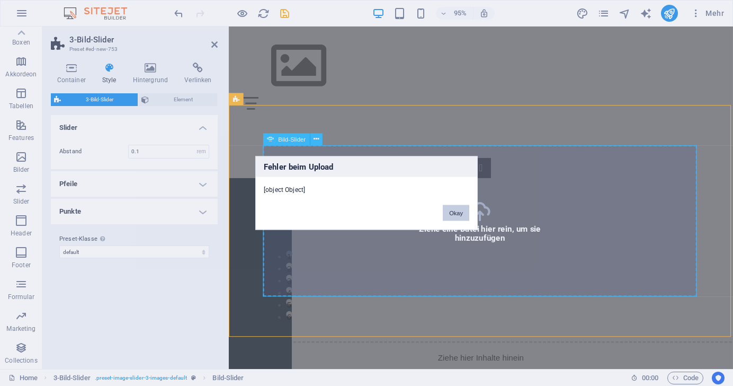
click at [459, 212] on button "Okay" at bounding box center [456, 213] width 26 height 16
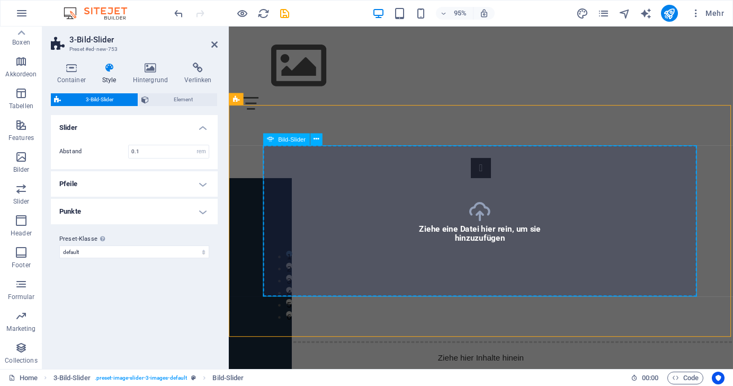
click at [244, 104] on div "3-Bild-Slider" at bounding box center [254, 99] width 51 height 12
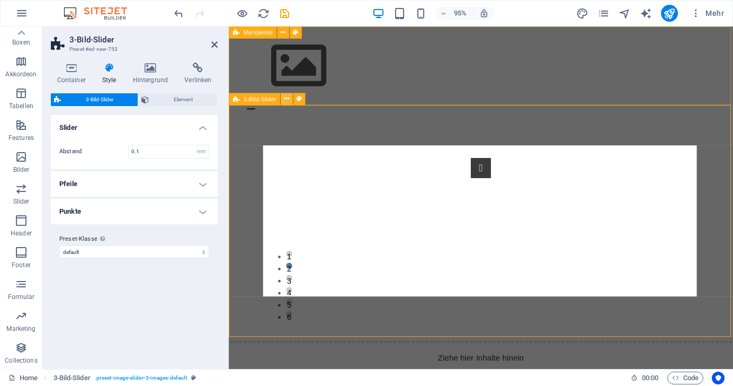
click at [286, 100] on icon at bounding box center [286, 99] width 5 height 11
click at [297, 329] on div "1 2 3 4 5 6" at bounding box center [494, 244] width 531 height 244
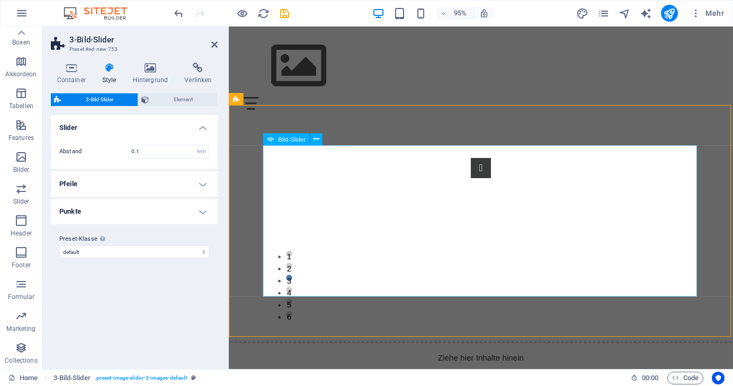
select select "px"
select select "ms"
select select "s"
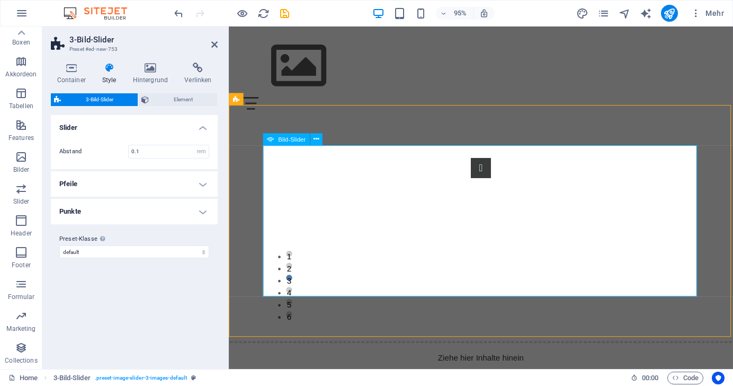
select select "progressive"
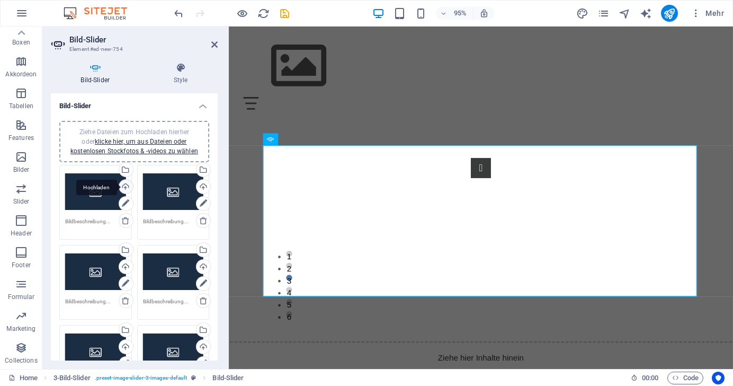
click at [123, 185] on div "Hochladen" at bounding box center [125, 188] width 16 height 16
click at [128, 186] on div "Hochladen" at bounding box center [125, 188] width 16 height 16
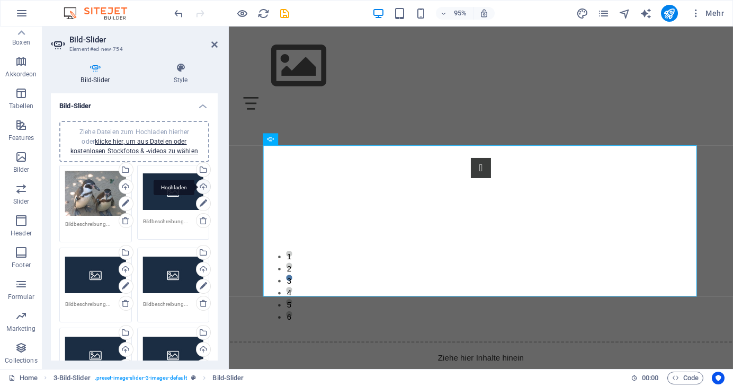
click at [201, 181] on div "Hochladen" at bounding box center [202, 188] width 16 height 16
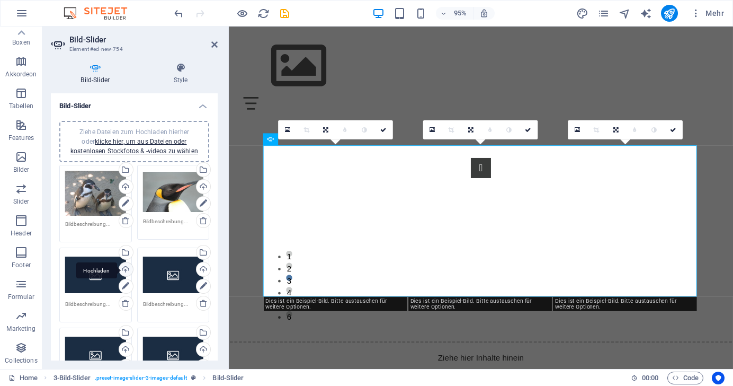
click at [124, 268] on div "Hochladen" at bounding box center [125, 270] width 16 height 16
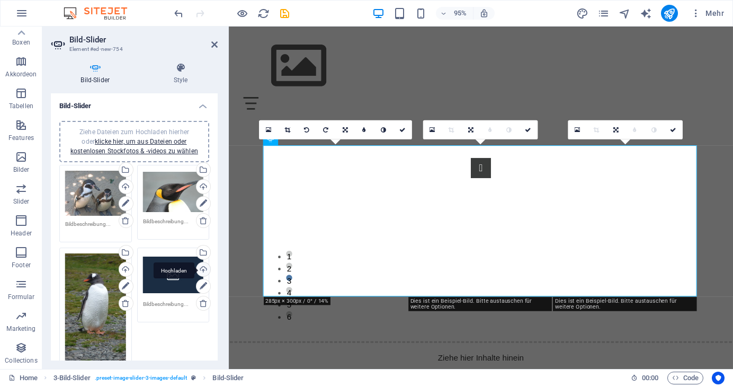
click at [201, 264] on div "Hochladen" at bounding box center [202, 270] width 16 height 16
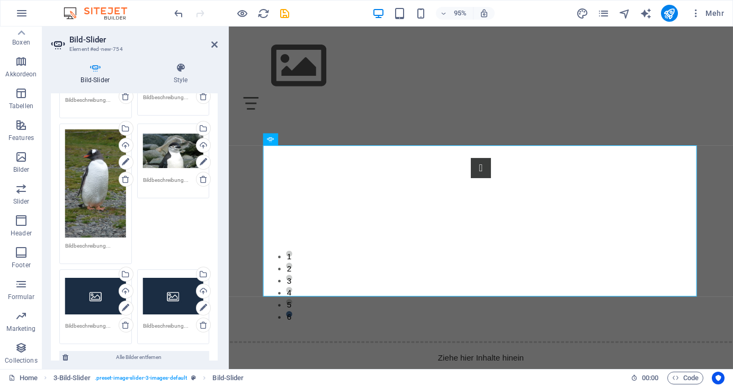
scroll to position [125, 0]
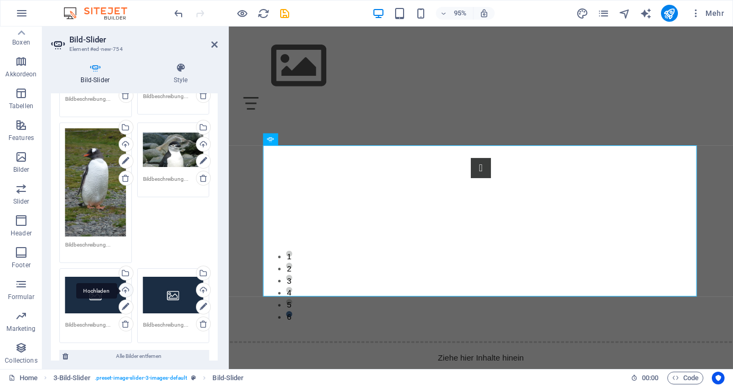
click at [125, 288] on div "Hochladen" at bounding box center [125, 291] width 16 height 16
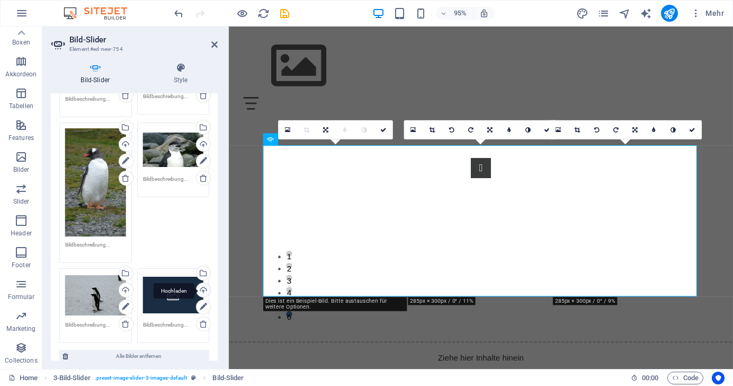
click at [201, 284] on div "Hochladen" at bounding box center [202, 291] width 16 height 16
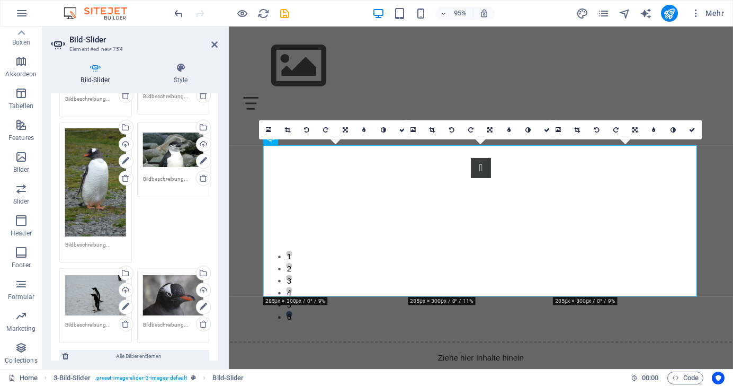
click at [158, 231] on div "Ziehe Dateien zum Hochladen hierher oder klicke hier, um aus Dateien oder koste…" at bounding box center [134, 191] width 155 height 308
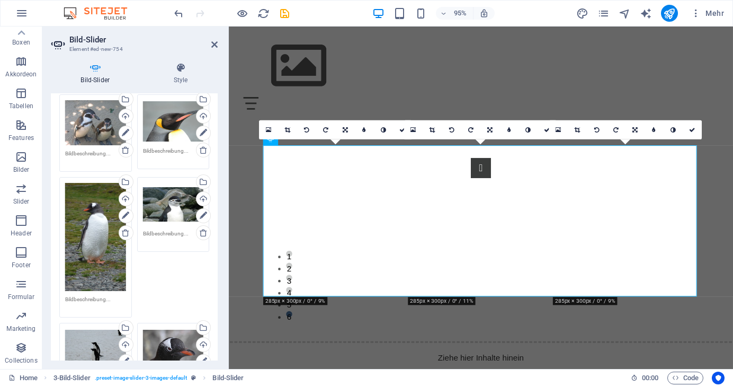
scroll to position [60, 0]
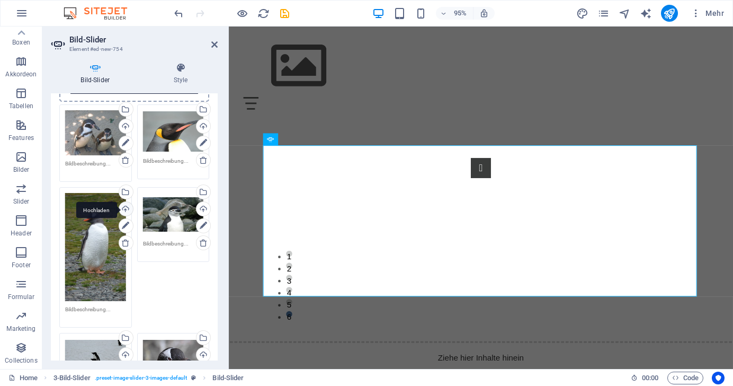
click at [122, 209] on div "Hochladen" at bounding box center [125, 210] width 16 height 16
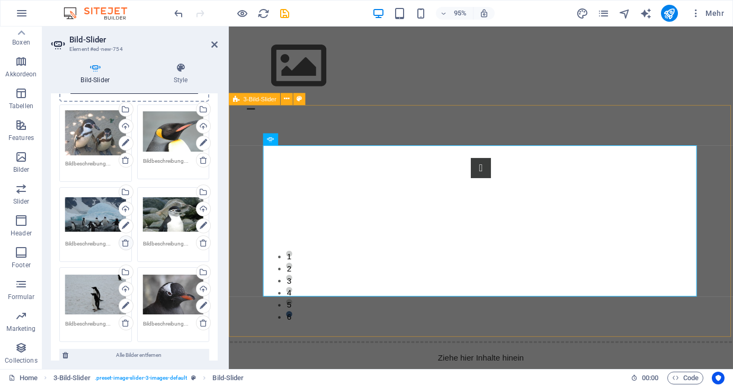
click at [124, 244] on icon at bounding box center [125, 242] width 8 height 8
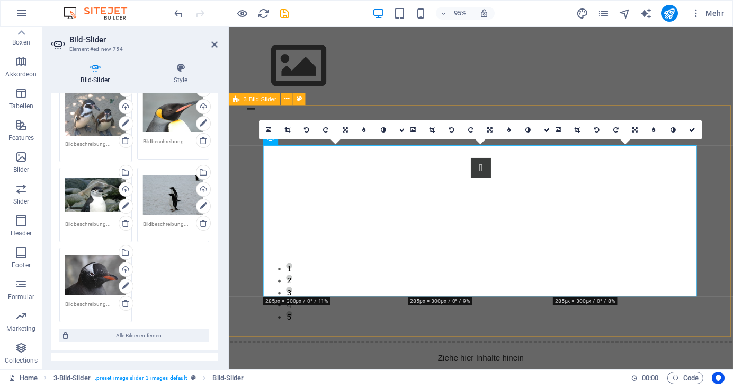
scroll to position [82, 0]
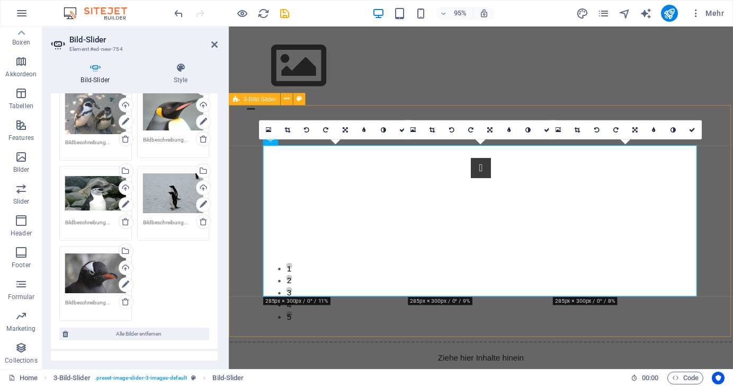
click at [172, 273] on div "Ziehe Dateien zum Hochladen hierher oder klicke hier, um aus Dateien oder koste…" at bounding box center [134, 201] width 155 height 243
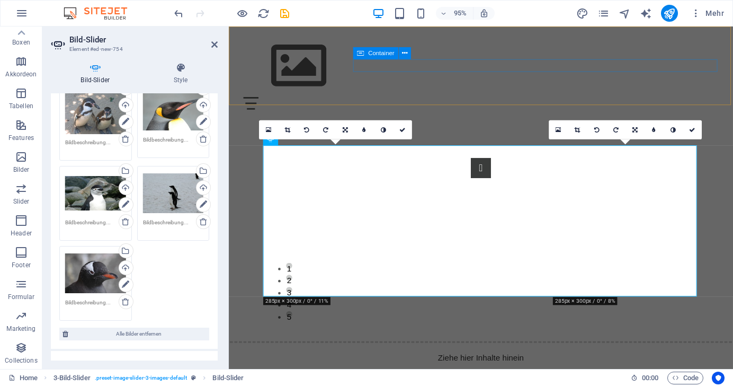
drag, startPoint x: 716, startPoint y: 98, endPoint x: 501, endPoint y: 74, distance: 216.4
click at [501, 101] on div "Menu" at bounding box center [494, 107] width 500 height 13
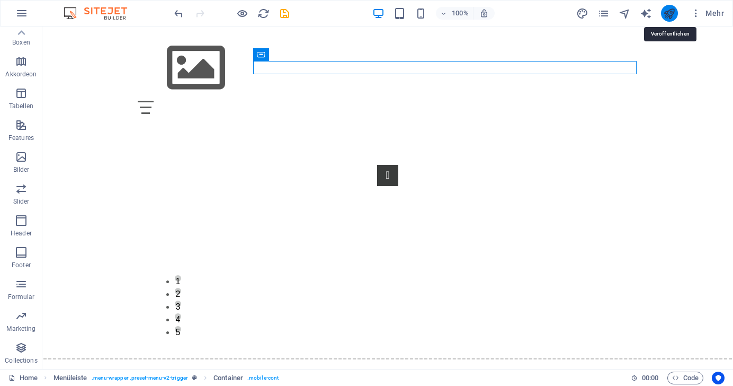
click at [669, 14] on icon "publish" at bounding box center [669, 13] width 12 height 12
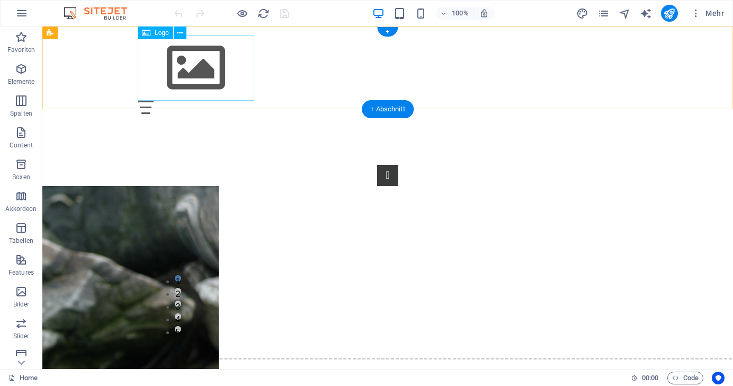
click at [192, 74] on div at bounding box center [388, 68] width 500 height 66
select select "px"
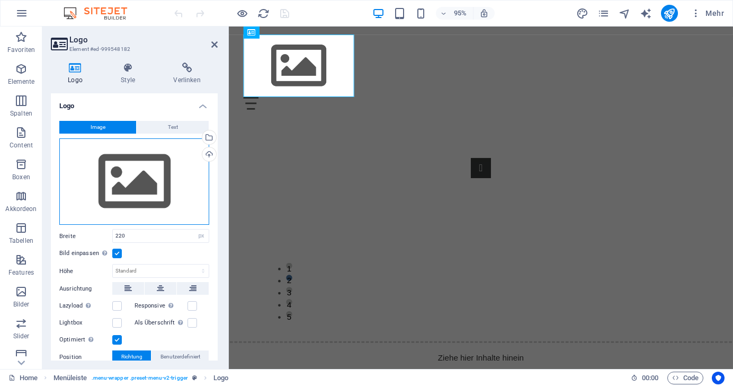
click at [128, 187] on div "Ziehe Dateien zum Hochladen hierher oder klicke hier, um aus Dateien oder koste…" at bounding box center [134, 181] width 150 height 87
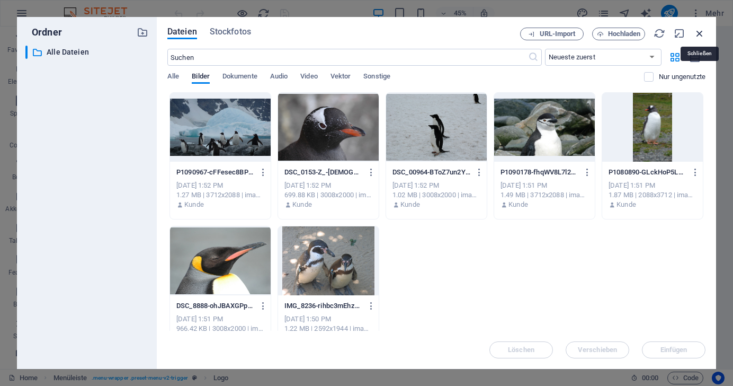
click at [703, 38] on icon "button" at bounding box center [700, 34] width 12 height 12
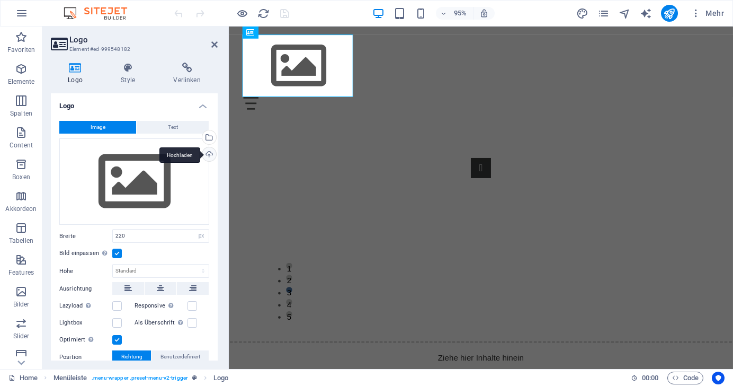
click at [207, 154] on div "Hochladen" at bounding box center [208, 155] width 16 height 16
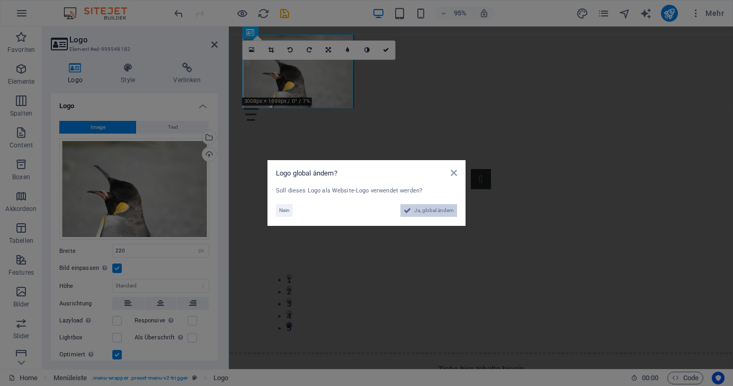
click at [414, 208] on span "Ja, global ändern" at bounding box center [434, 210] width 40 height 13
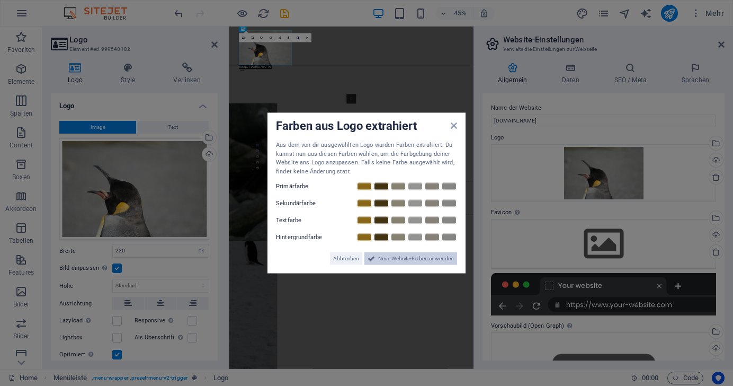
click at [420, 258] on span "Neue Website-Farben anwenden" at bounding box center [416, 258] width 76 height 13
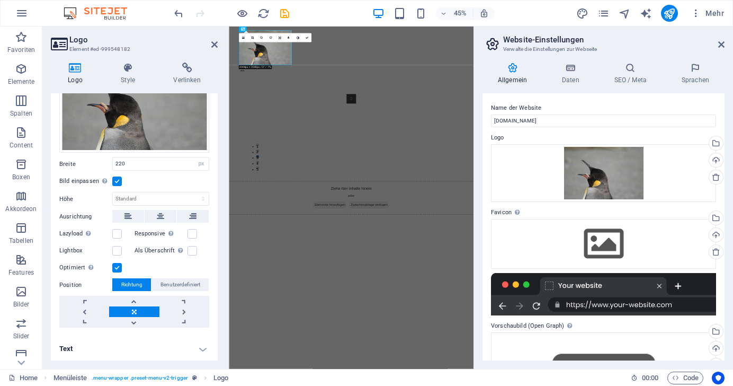
scroll to position [86, 0]
click at [180, 310] on link at bounding box center [184, 312] width 50 height 11
click at [133, 310] on link at bounding box center [134, 312] width 50 height 11
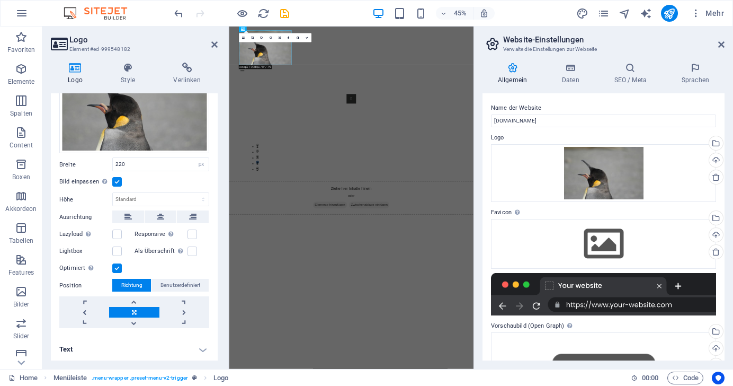
click at [431, 385] on html "Skip to main content Menu Home About Service Contact 1 2 3 4 5 Ziehe hier Inhal…" at bounding box center [501, 230] width 544 height 409
click at [720, 43] on icon at bounding box center [721, 44] width 6 height 8
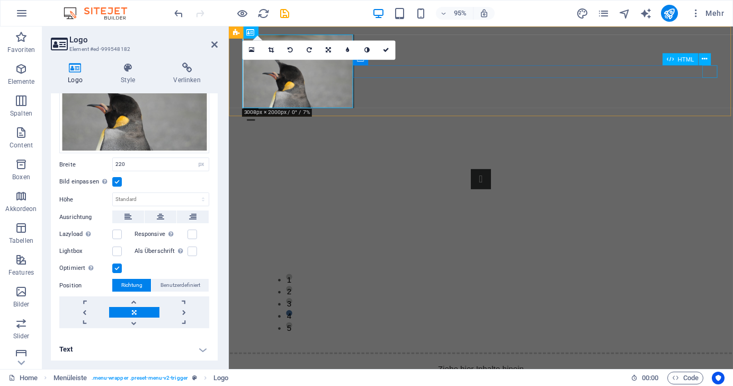
click at [731, 112] on div "Menu" at bounding box center [494, 118] width 500 height 13
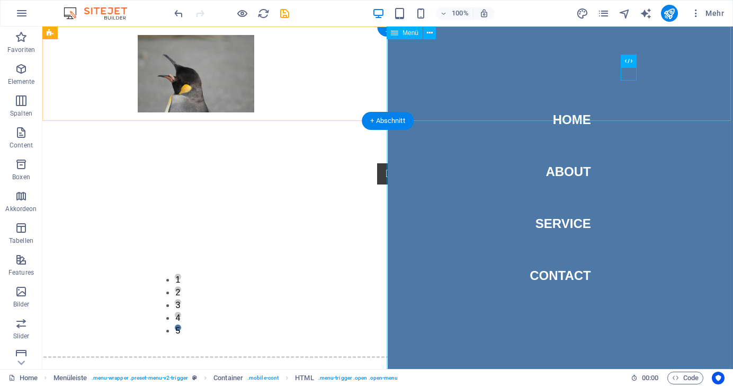
click at [557, 227] on nav "Home About Service Contact" at bounding box center [560, 197] width 345 height 342
click at [562, 224] on nav "Home About Service Contact" at bounding box center [560, 197] width 345 height 342
select select
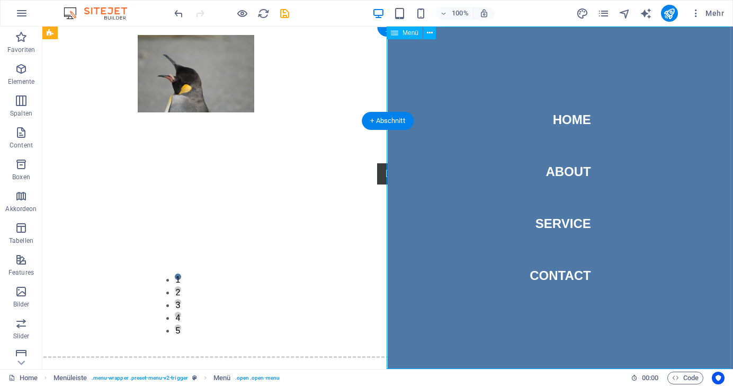
select select
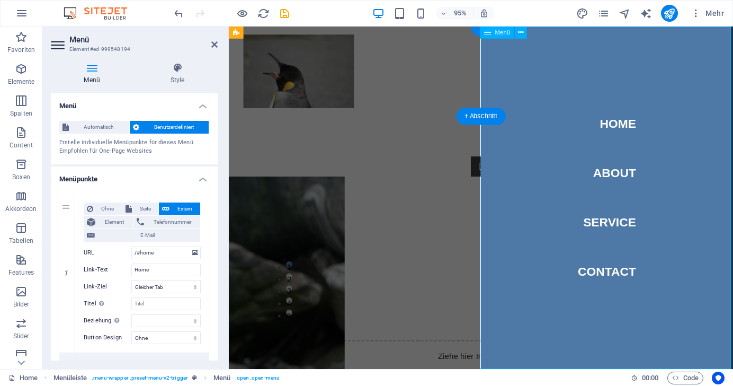
click at [615, 236] on nav "Home About Service Contact" at bounding box center [626, 206] width 265 height 360
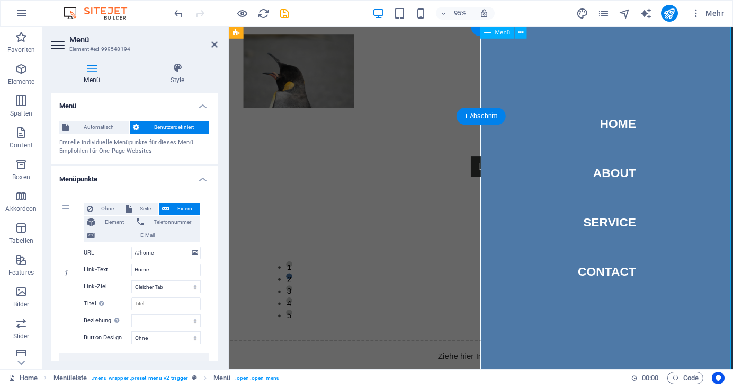
click at [615, 236] on nav "Home About Service Contact" at bounding box center [626, 206] width 265 height 360
click at [624, 231] on nav "Home About Service Contact" at bounding box center [626, 206] width 265 height 360
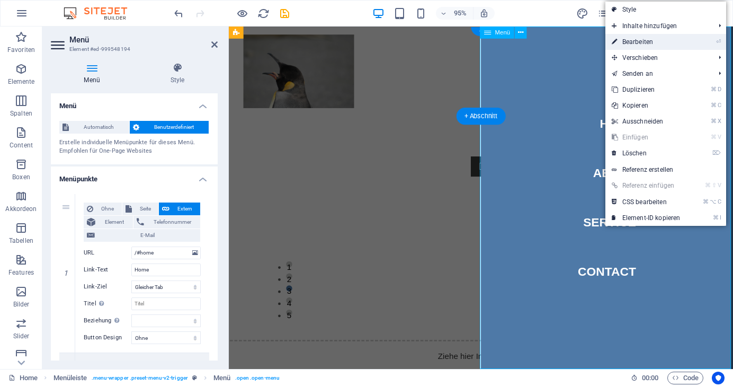
click at [630, 43] on link "⏎ Bearbeiten" at bounding box center [646, 42] width 82 height 16
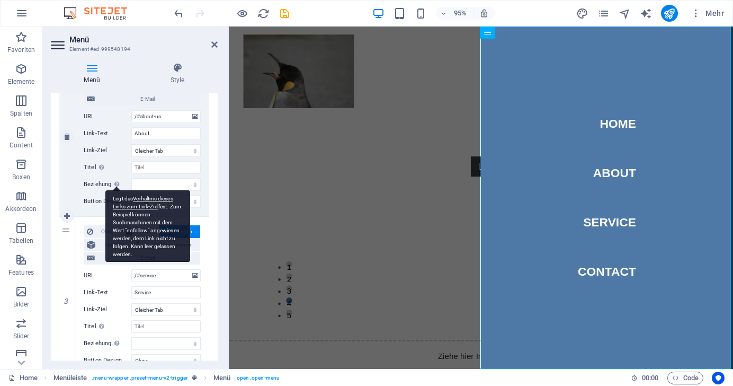
scroll to position [317, 0]
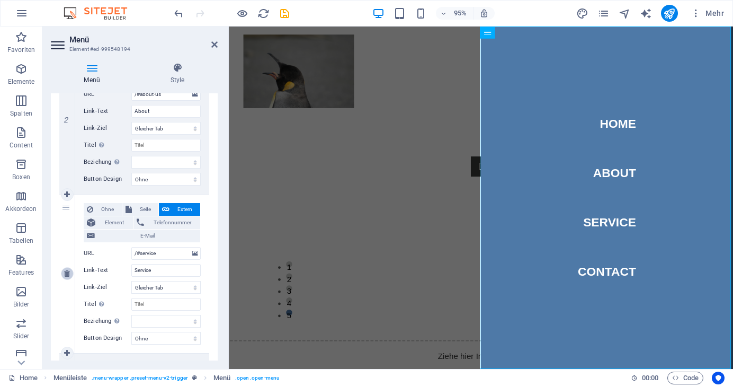
click at [66, 270] on icon at bounding box center [67, 273] width 6 height 7
select select
type input "/#contact"
type input "Contact"
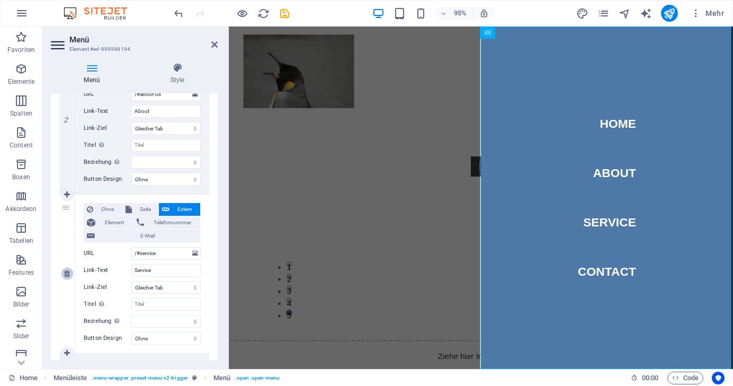
select select
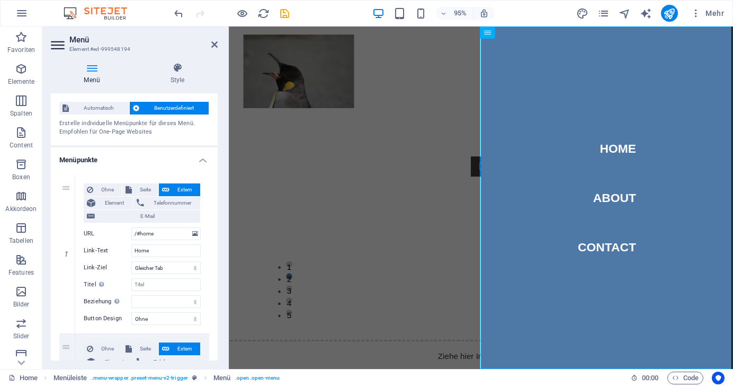
scroll to position [19, 0]
click at [670, 13] on icon "publish" at bounding box center [669, 13] width 12 height 12
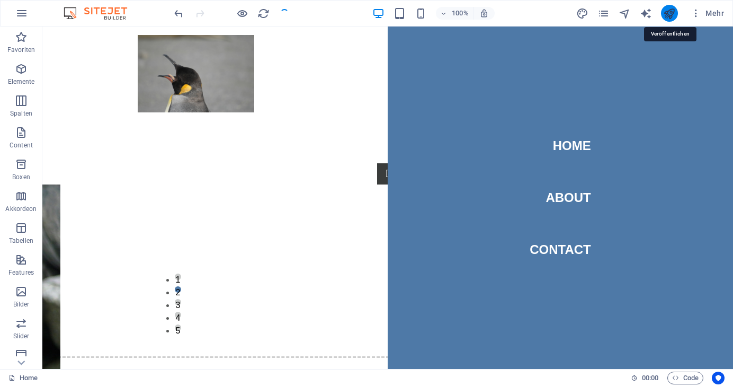
click at [670, 13] on icon "publish" at bounding box center [669, 13] width 12 height 12
